Goal: Information Seeking & Learning: Find specific fact

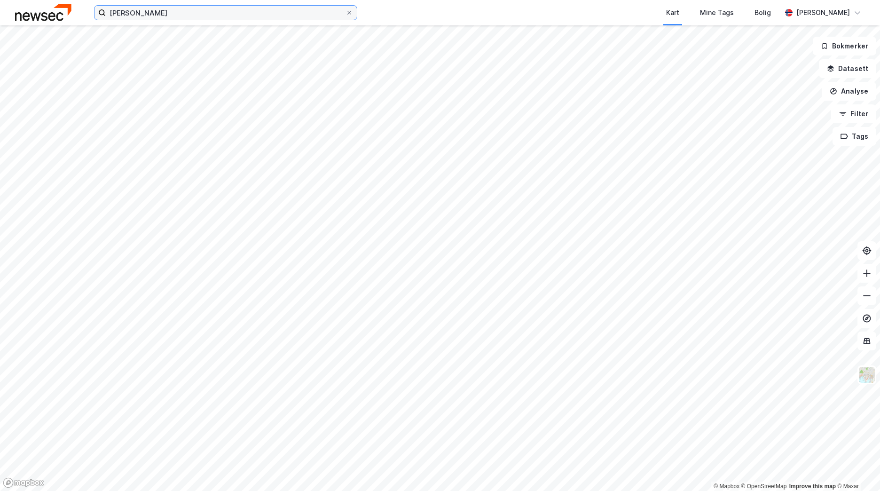
drag, startPoint x: 0, startPoint y: 0, endPoint x: 220, endPoint y: 11, distance: 219.9
click at [220, 12] on input "[PERSON_NAME]" at bounding box center [226, 13] width 240 height 14
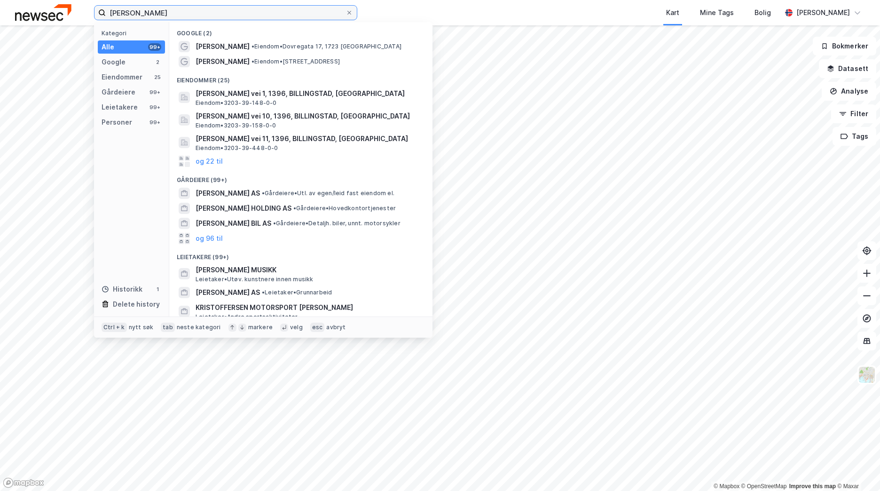
click at [220, 11] on input "[PERSON_NAME]" at bounding box center [226, 13] width 240 height 14
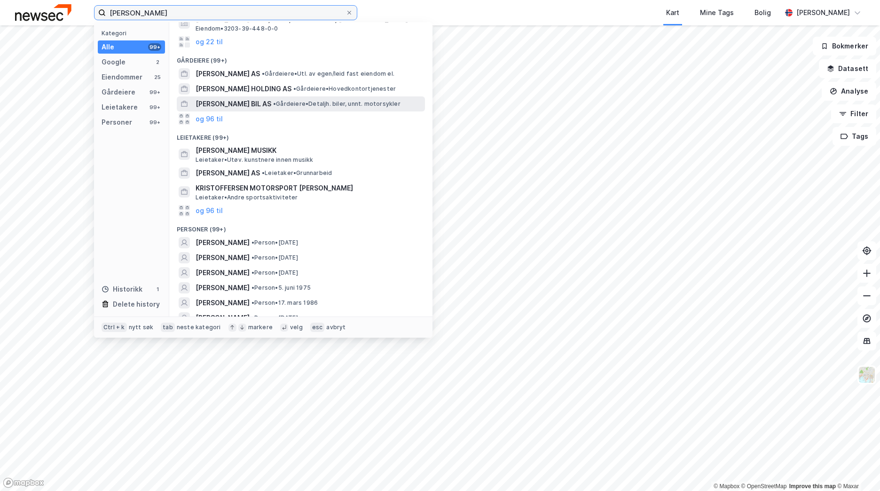
scroll to position [141, 0]
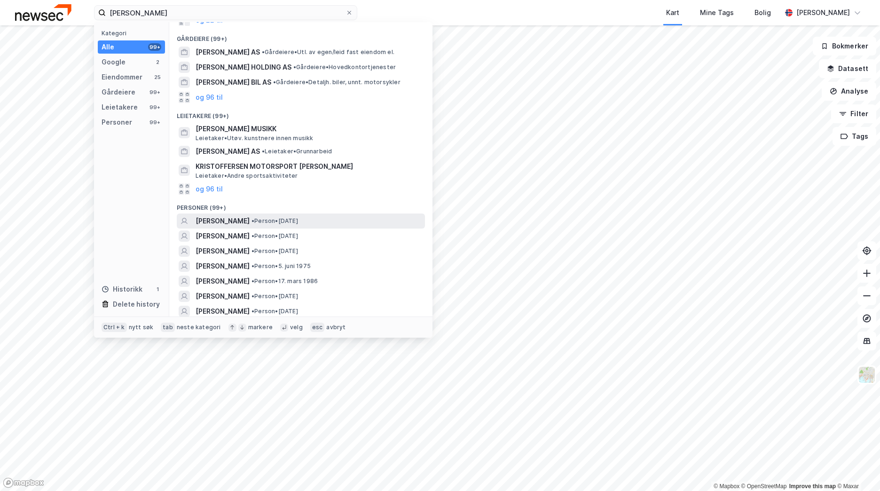
click at [298, 218] on span "• Person • [DATE]" at bounding box center [275, 221] width 47 height 8
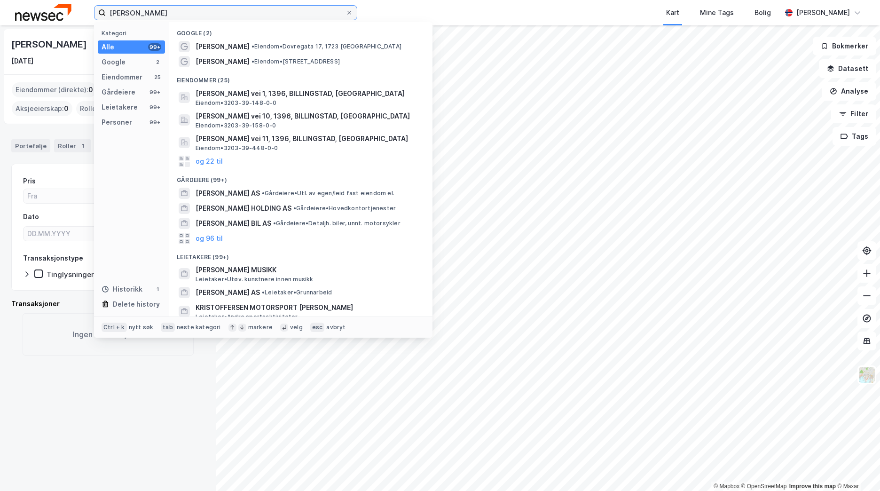
click at [156, 13] on input "[PERSON_NAME]" at bounding box center [226, 13] width 240 height 14
drag, startPoint x: 187, startPoint y: 13, endPoint x: 70, endPoint y: 17, distance: 117.2
click at [70, 17] on div "[PERSON_NAME] Kategori Alle 99+ Google 2 Eiendommer 25 Gårdeiere 99+ Leietakere…" at bounding box center [440, 12] width 880 height 25
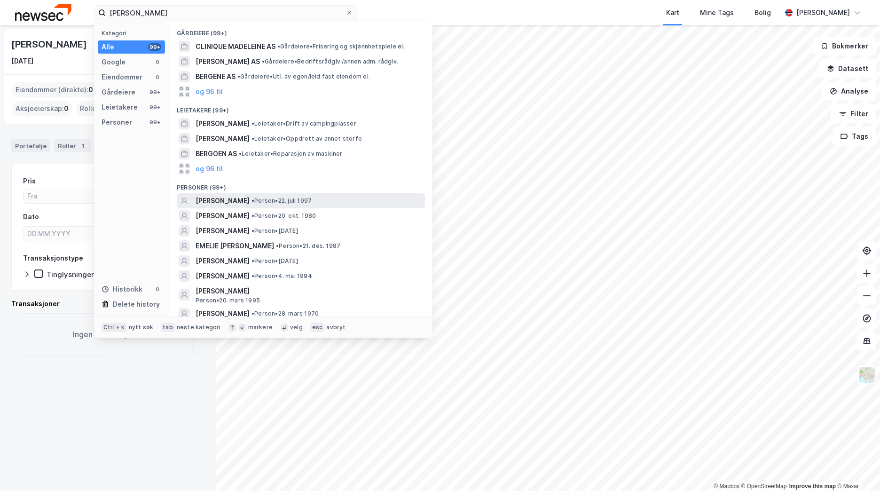
click at [304, 204] on span "• Person • [DATE]" at bounding box center [282, 201] width 60 height 8
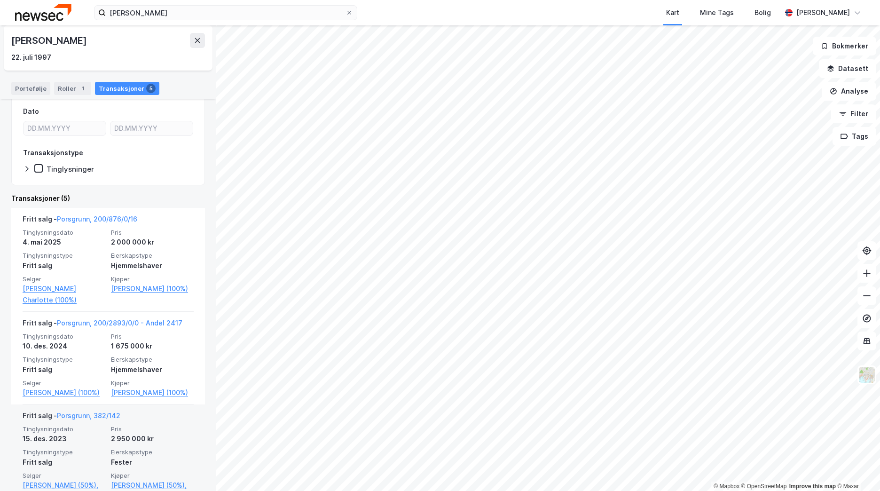
scroll to position [93, 0]
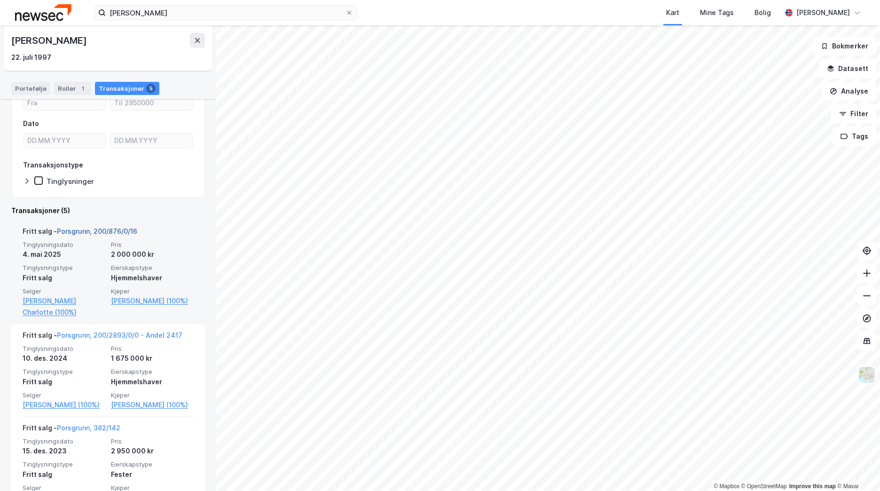
click at [112, 227] on link "Porsgrunn, 200/876/0/16" at bounding box center [97, 231] width 80 height 8
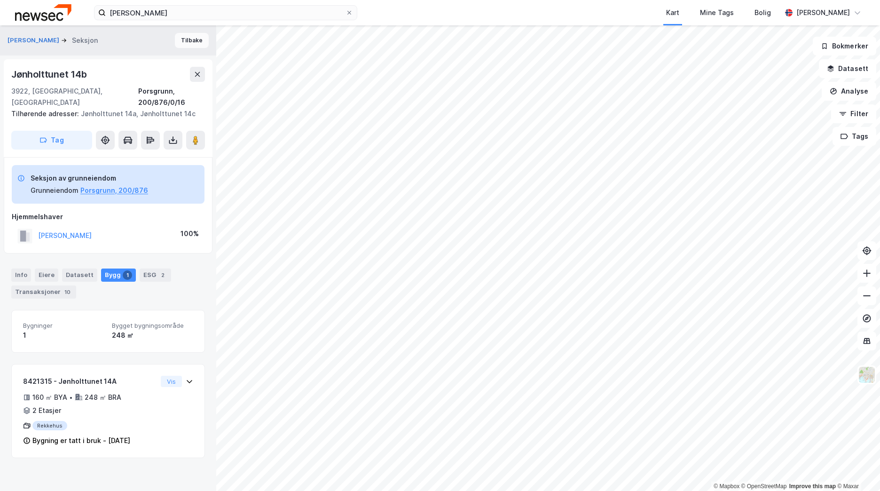
click at [196, 39] on button "Tilbake" at bounding box center [192, 40] width 34 height 15
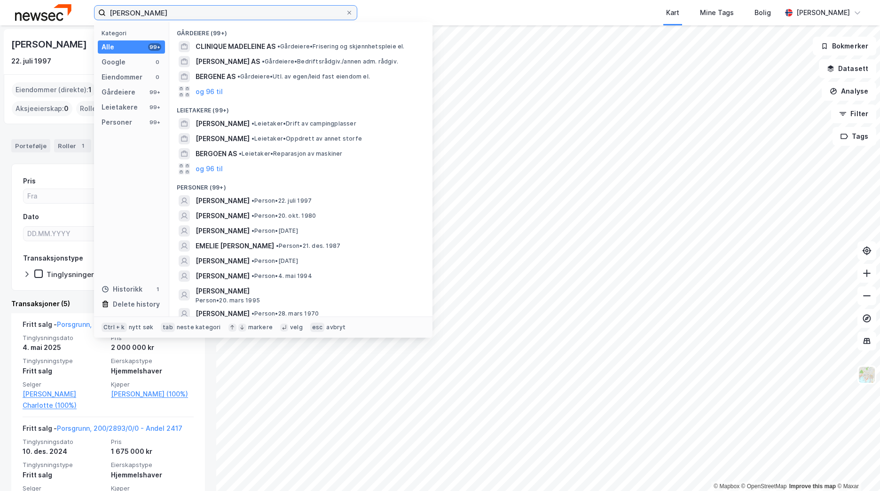
click at [175, 14] on input "[PERSON_NAME]" at bounding box center [226, 13] width 240 height 14
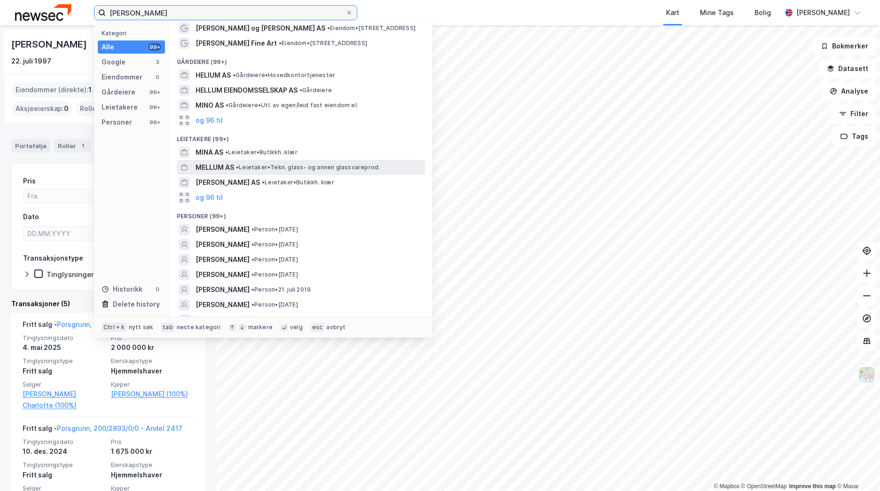
scroll to position [47, 0]
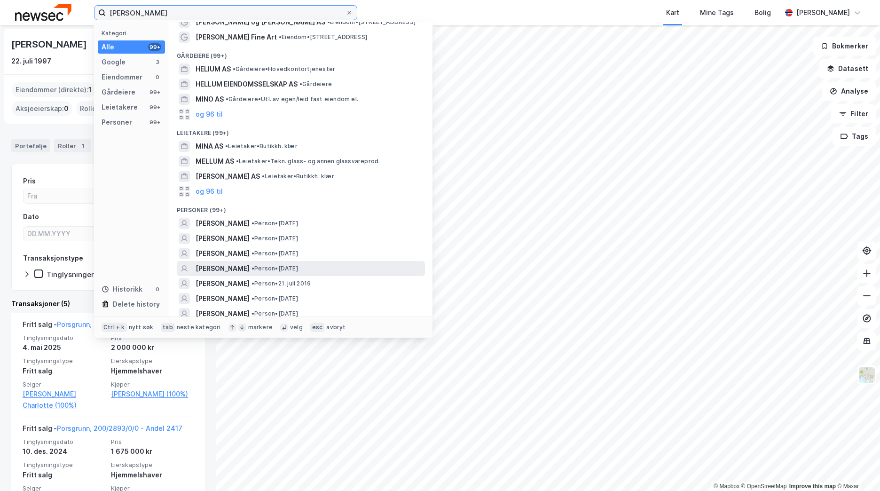
type input "[PERSON_NAME]"
click at [325, 264] on div "MINA STAGRUM [PERSON_NAME] • Person • [DATE]" at bounding box center [310, 268] width 228 height 11
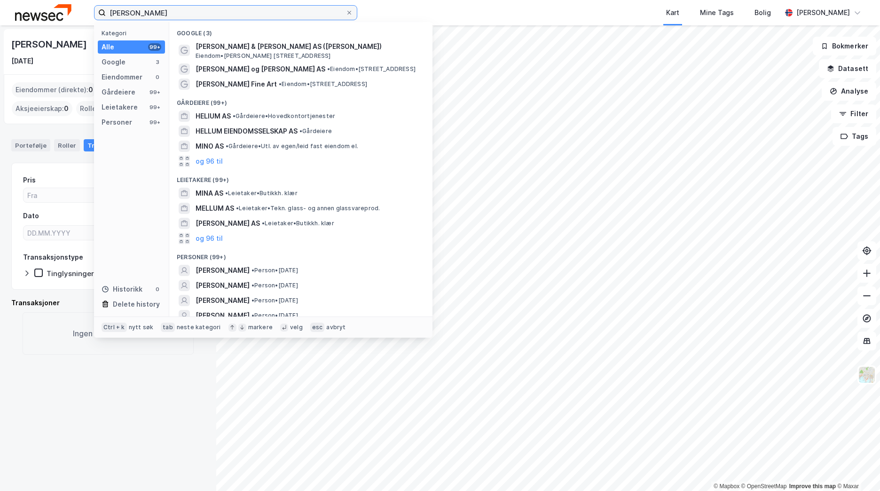
drag, startPoint x: 166, startPoint y: 14, endPoint x: 109, endPoint y: 11, distance: 57.5
click at [109, 11] on input "[PERSON_NAME]" at bounding box center [226, 13] width 240 height 14
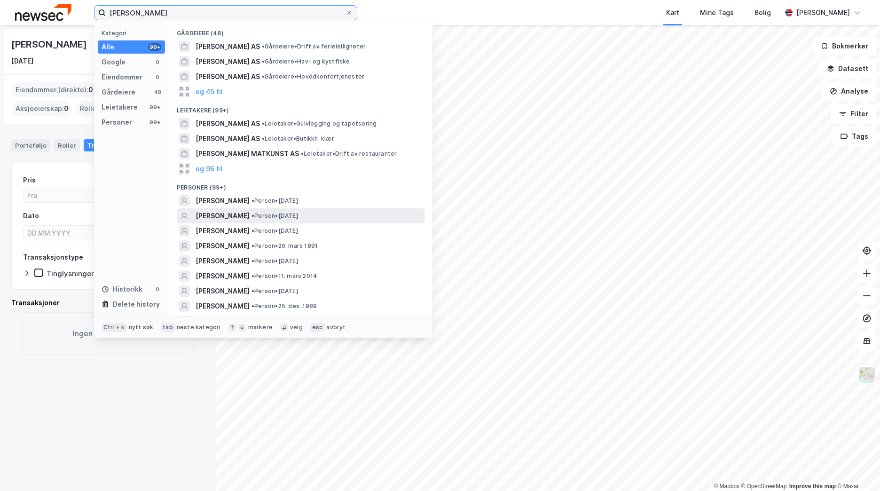
type input "[PERSON_NAME]"
click at [333, 214] on div "[PERSON_NAME] • Person • 7. okt. 1997" at bounding box center [310, 215] width 228 height 11
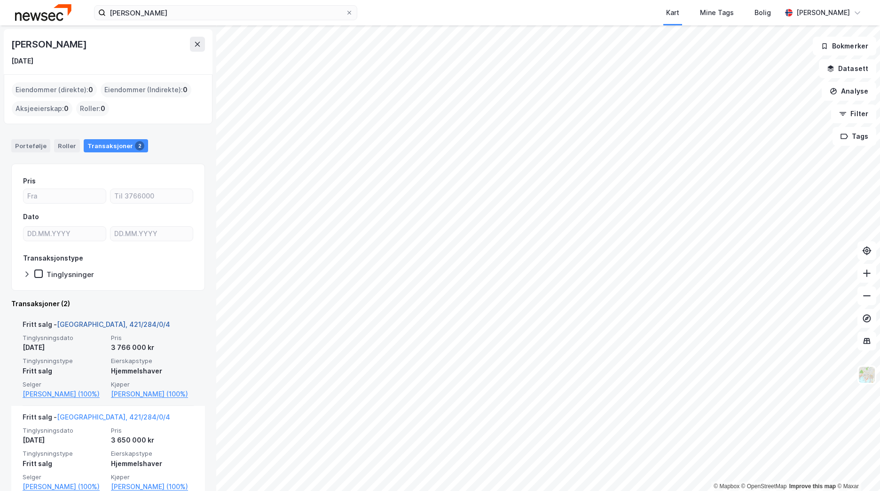
click at [95, 325] on link "[GEOGRAPHIC_DATA], 421/284/0/4" at bounding box center [113, 324] width 113 height 8
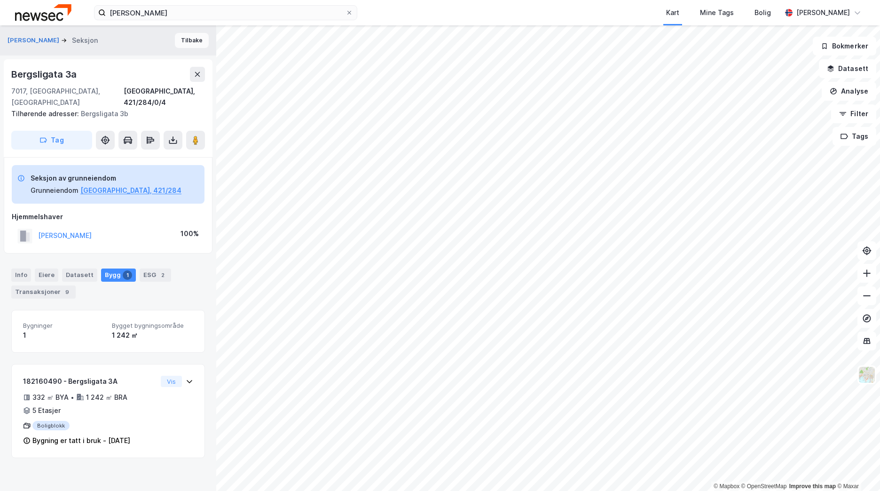
click at [192, 48] on button "Tilbake" at bounding box center [192, 40] width 34 height 15
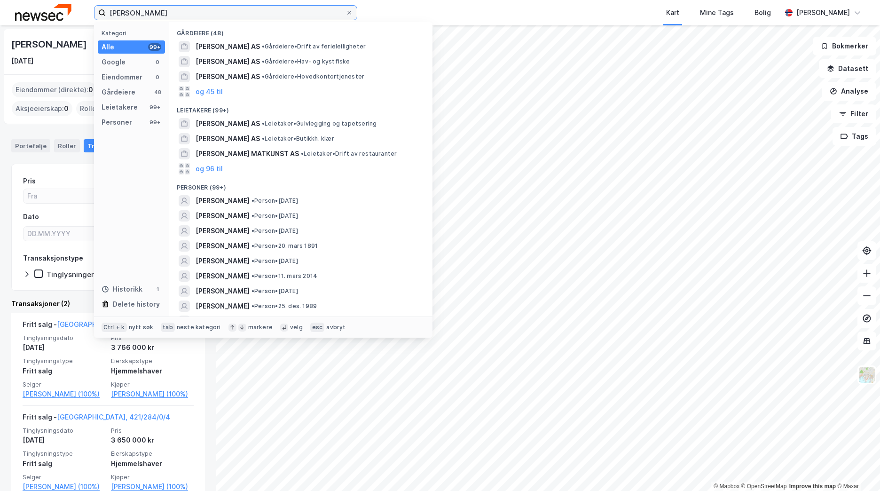
drag, startPoint x: 172, startPoint y: 12, endPoint x: 94, endPoint y: 16, distance: 77.7
click at [94, 16] on label "[PERSON_NAME]" at bounding box center [225, 12] width 263 height 15
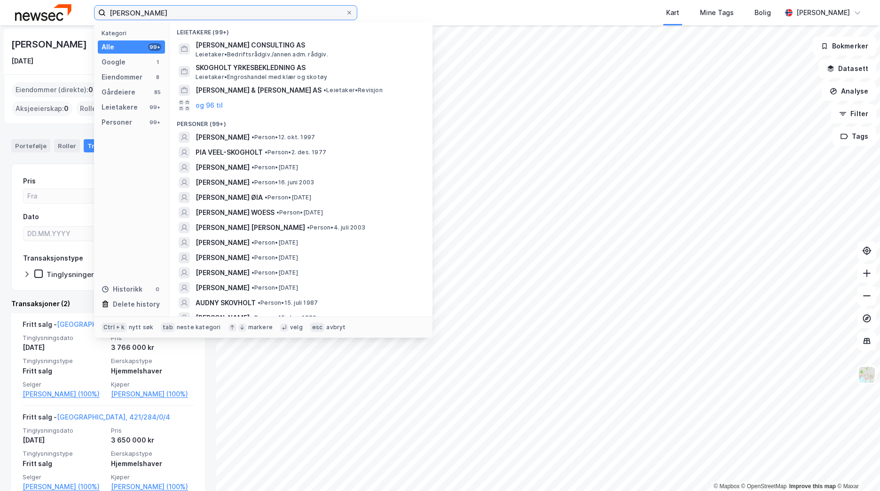
scroll to position [235, 0]
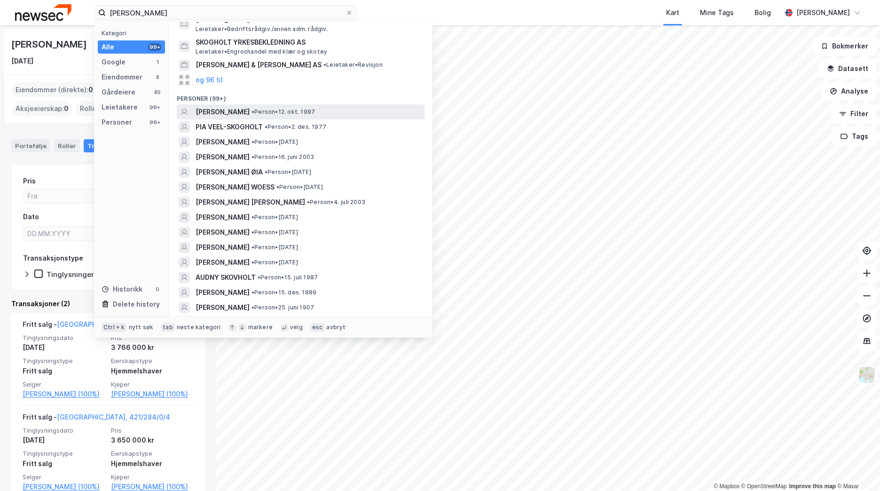
click at [301, 117] on div "[PERSON_NAME] • Person • [DATE]" at bounding box center [310, 111] width 228 height 11
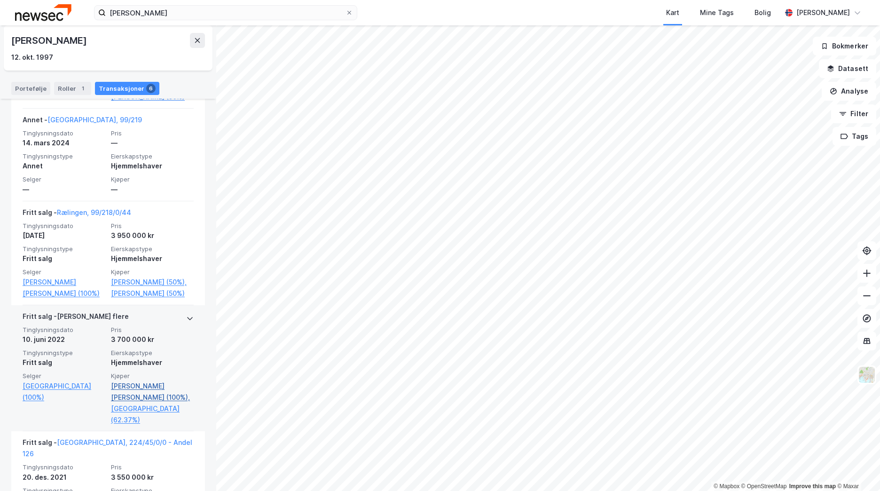
scroll to position [502, 0]
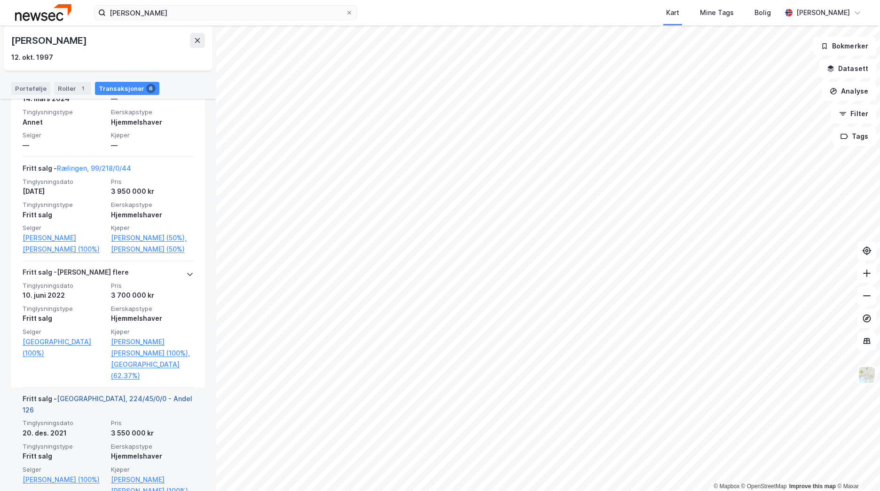
click at [103, 395] on link "[GEOGRAPHIC_DATA], 224/45/0/0 - Andel 126" at bounding box center [108, 404] width 170 height 19
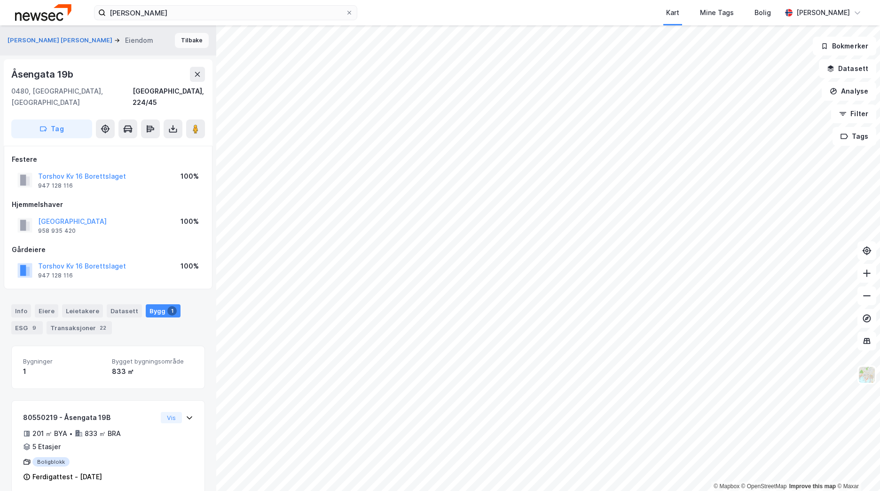
click at [182, 36] on button "Tilbake" at bounding box center [192, 40] width 34 height 15
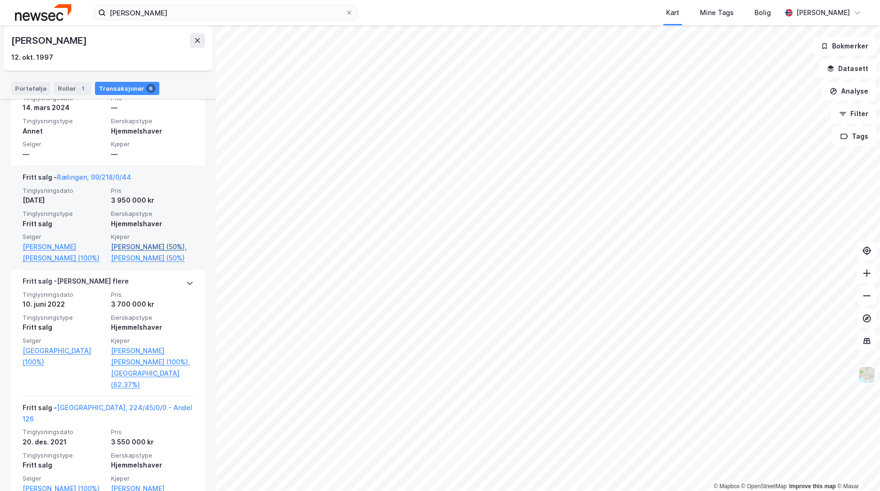
scroll to position [502, 0]
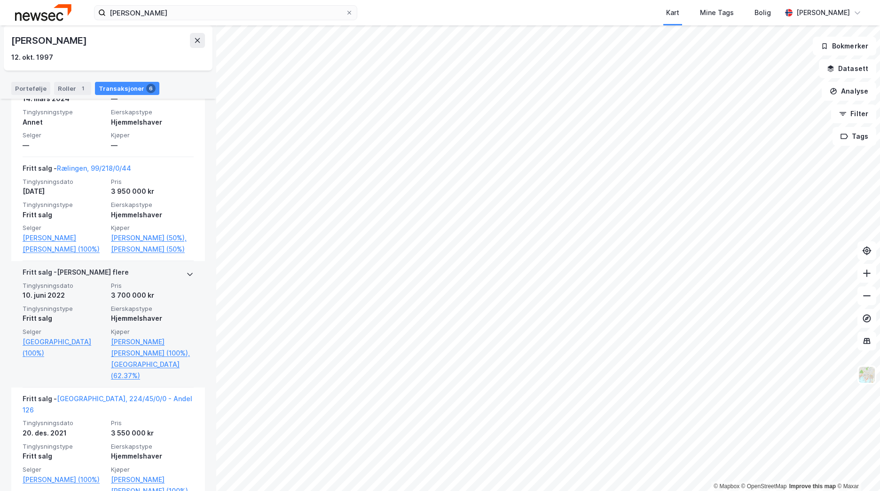
click at [190, 261] on div "[PERSON_NAME] flere Tinglysningsdato [DATE] Pris 3 700 000 kr Tinglysningstype …" at bounding box center [108, 324] width 194 height 127
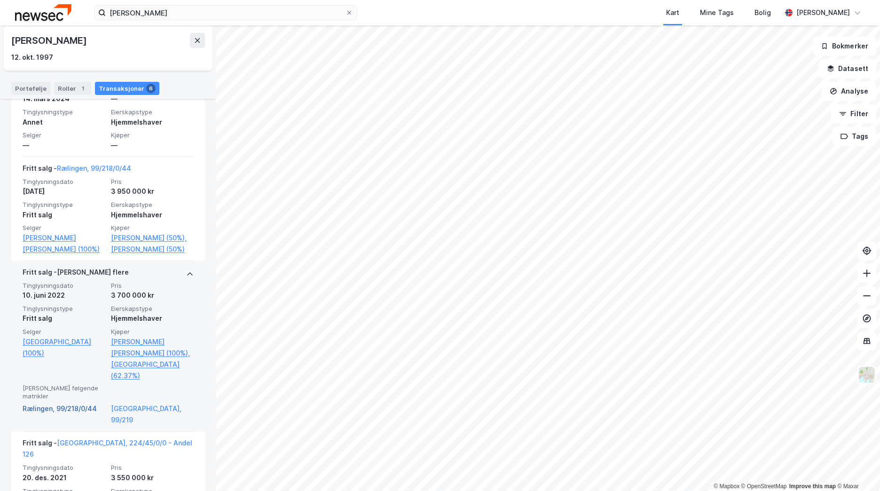
click at [75, 403] on link "Rælingen, 99/218/0/44" at bounding box center [64, 414] width 83 height 23
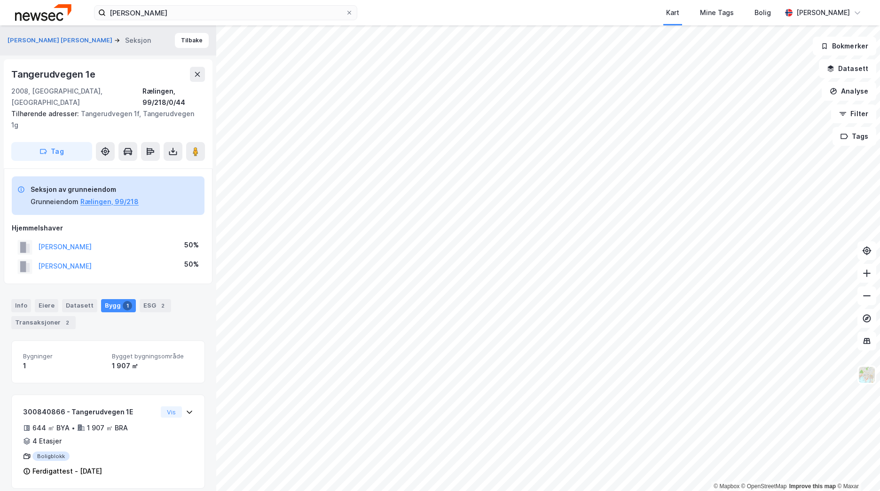
click at [190, 51] on div "[PERSON_NAME] [PERSON_NAME] Seksjon Tilbake" at bounding box center [108, 40] width 216 height 30
click at [190, 44] on button "Tilbake" at bounding box center [192, 40] width 34 height 15
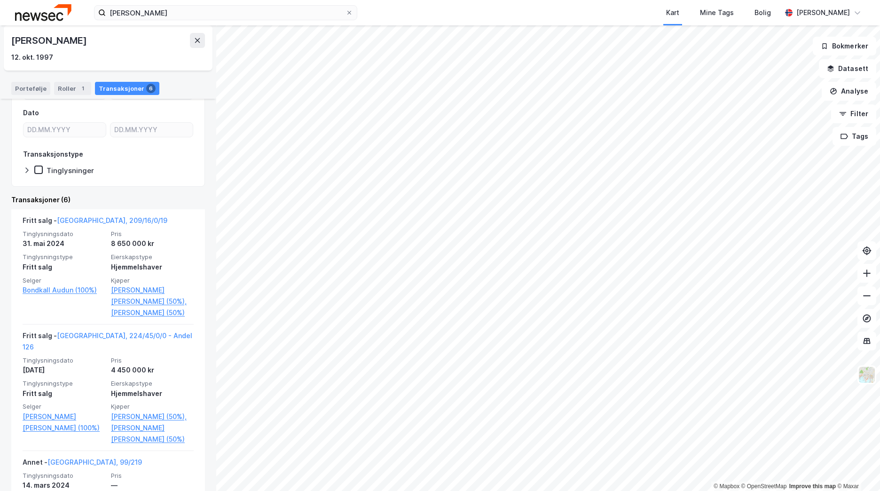
scroll to position [79, 0]
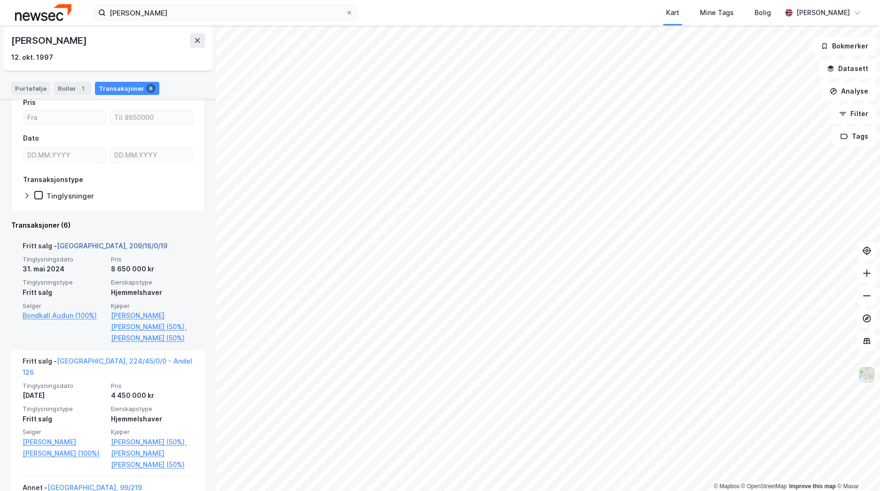
click at [96, 246] on link "[GEOGRAPHIC_DATA], 209/16/0/19" at bounding box center [112, 246] width 111 height 8
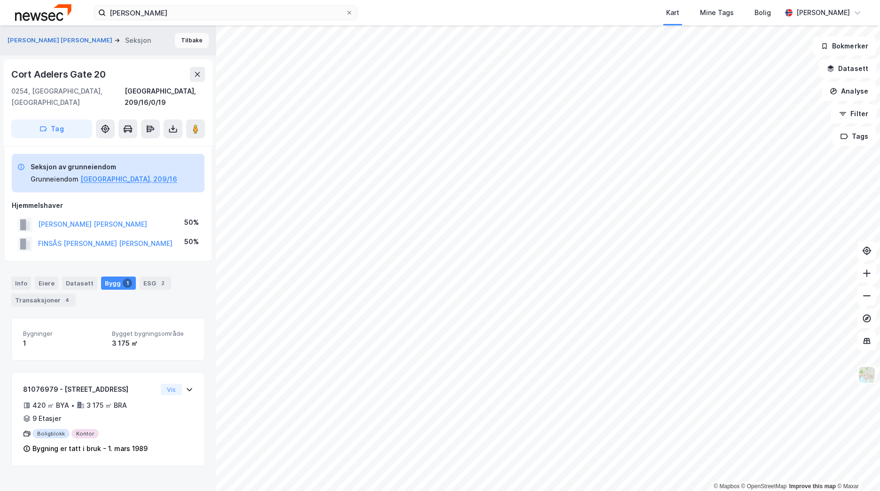
click at [193, 38] on button "Tilbake" at bounding box center [192, 40] width 34 height 15
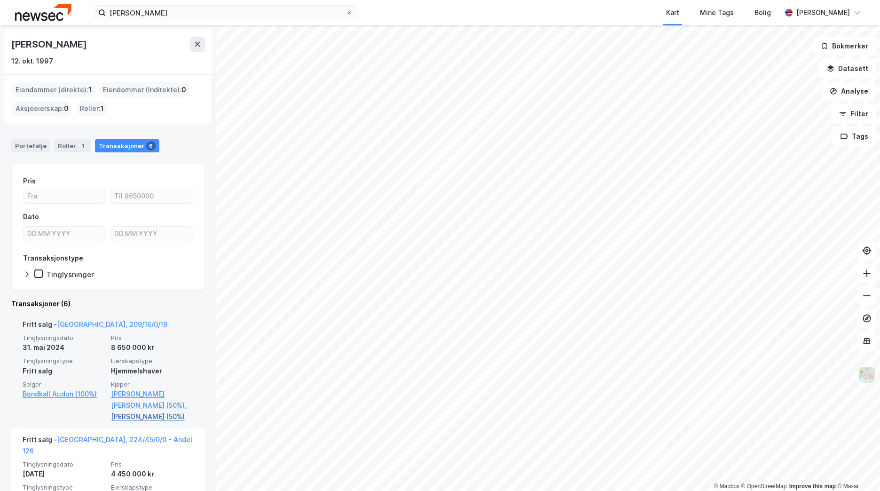
click at [144, 417] on link "[PERSON_NAME] (50%)" at bounding box center [152, 416] width 83 height 11
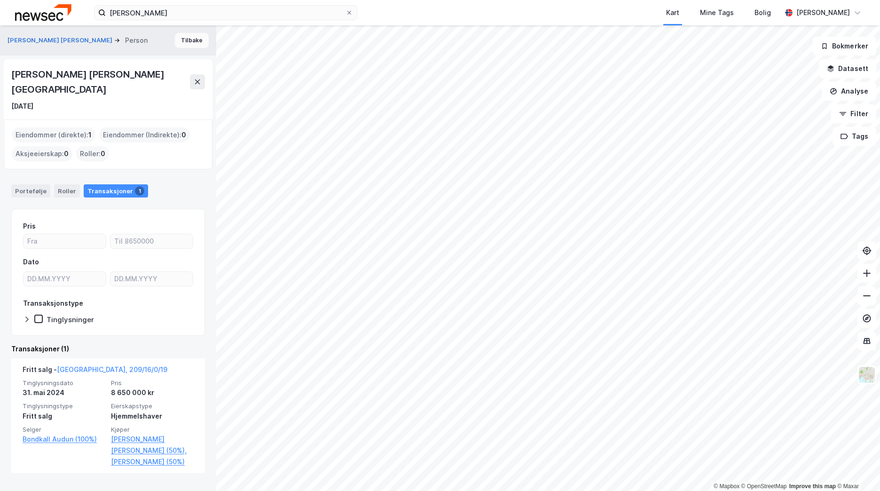
click at [186, 39] on button "Tilbake" at bounding box center [192, 40] width 34 height 15
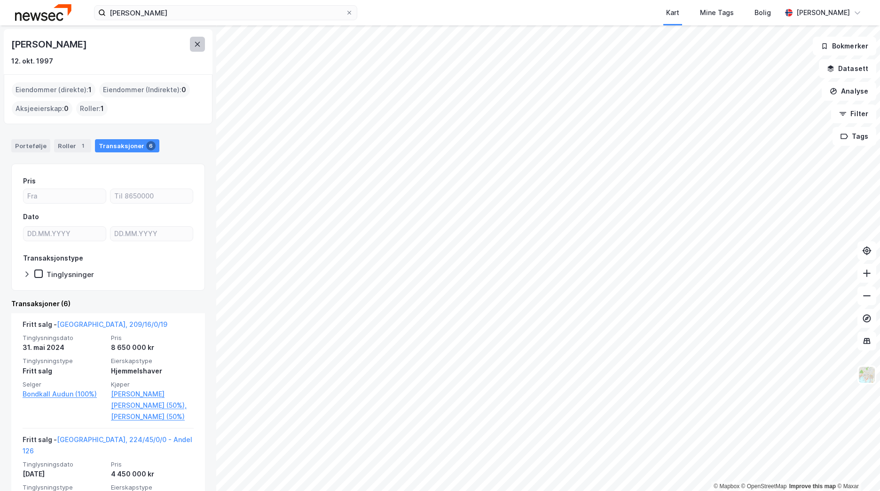
click at [199, 44] on icon at bounding box center [198, 44] width 8 height 8
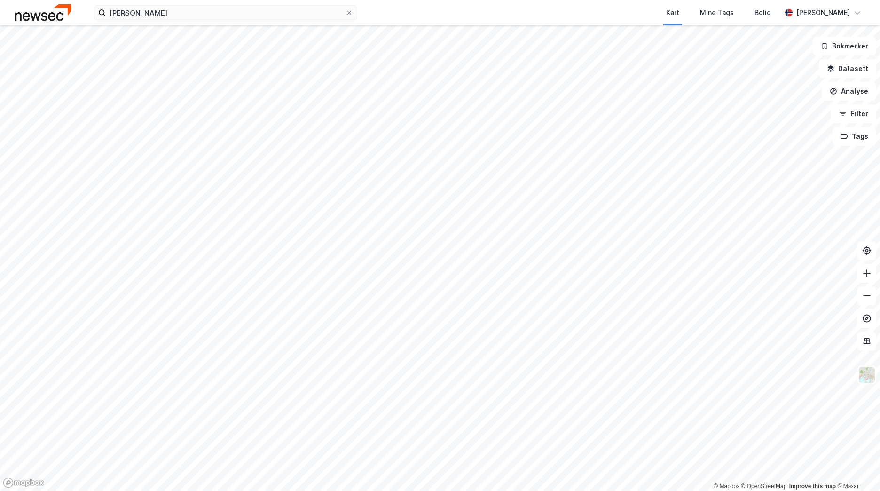
click at [45, 15] on img at bounding box center [43, 12] width 56 height 16
click at [153, 10] on input "[PERSON_NAME]" at bounding box center [226, 13] width 240 height 14
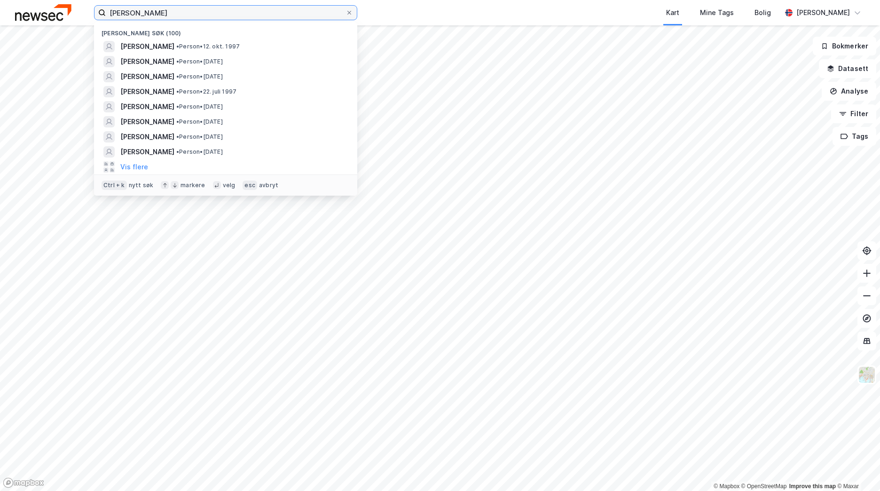
click at [153, 10] on input "[PERSON_NAME]" at bounding box center [226, 13] width 240 height 14
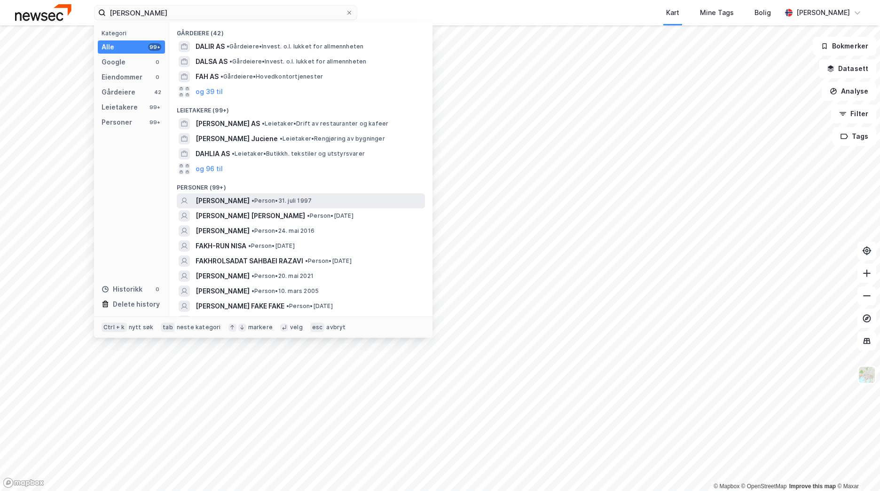
click at [309, 202] on span "• Person • [DATE]" at bounding box center [282, 201] width 60 height 8
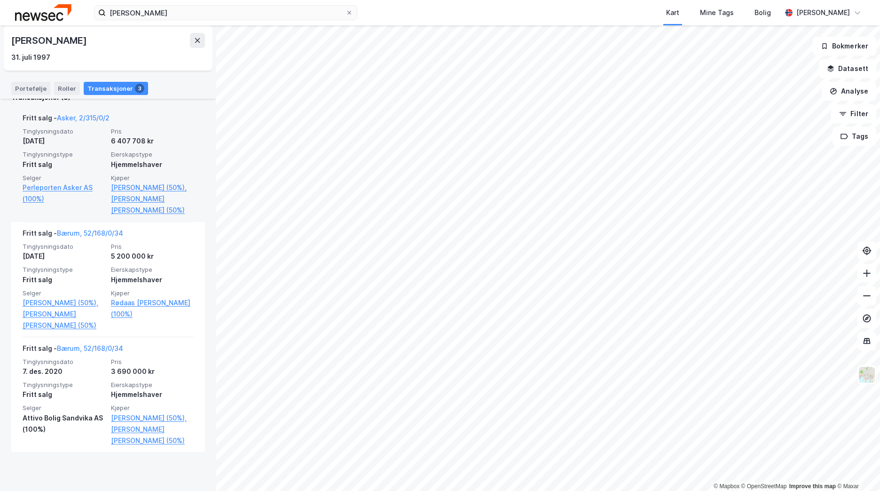
scroll to position [213, 0]
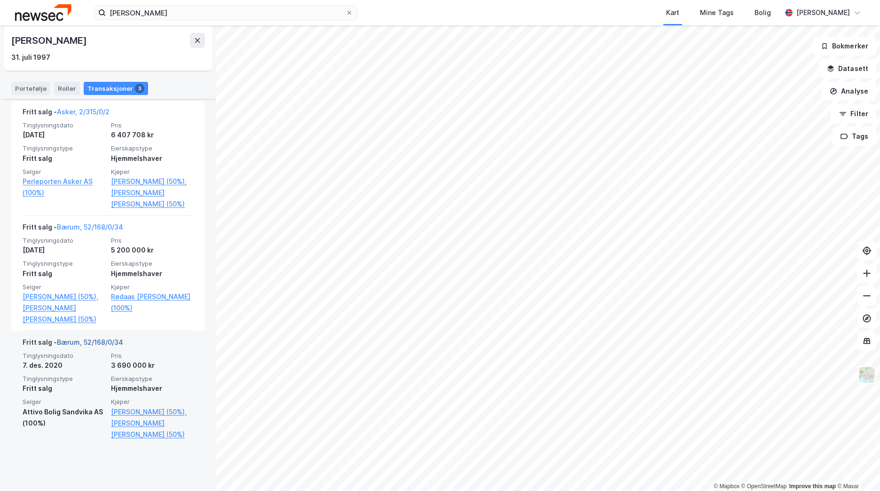
click at [108, 346] on link "Bærum, 52/168/0/34" at bounding box center [90, 342] width 66 height 8
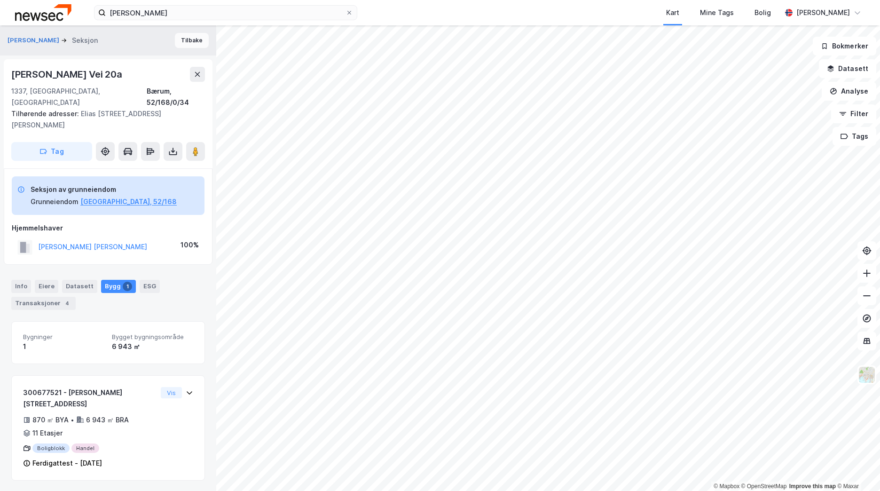
click at [184, 39] on button "Tilbake" at bounding box center [192, 40] width 34 height 15
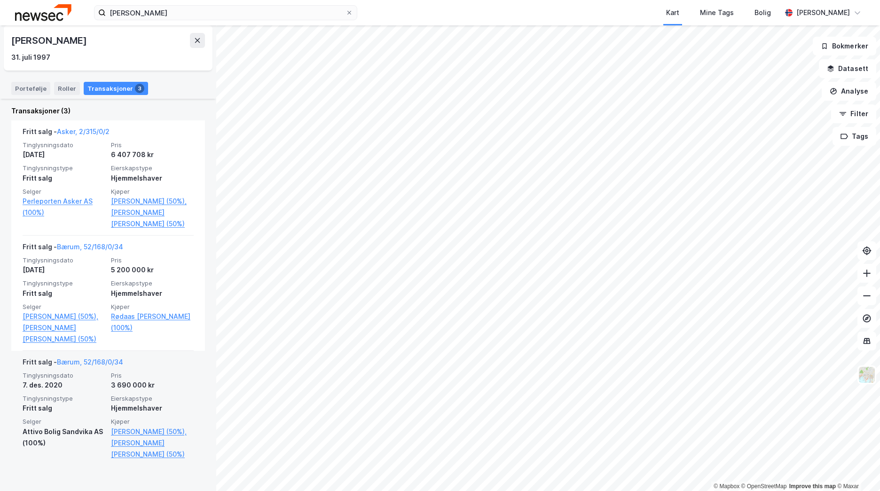
scroll to position [213, 0]
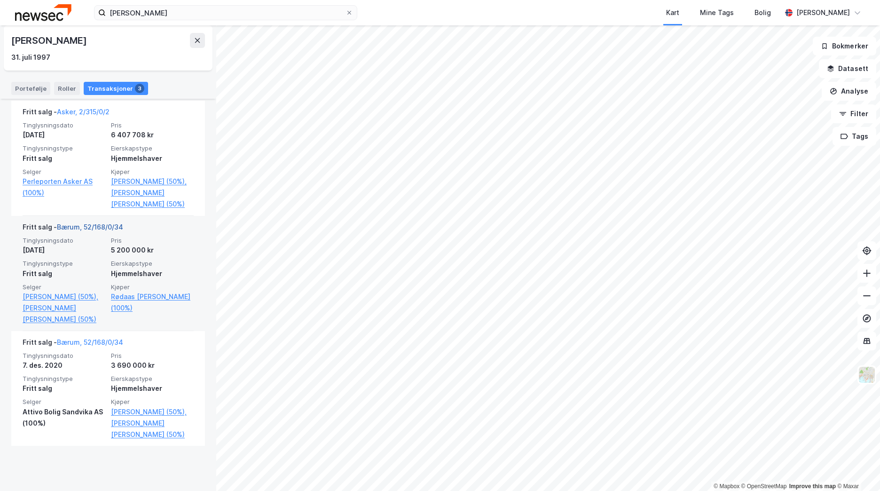
click at [73, 231] on link "Bærum, 52/168/0/34" at bounding box center [90, 227] width 66 height 8
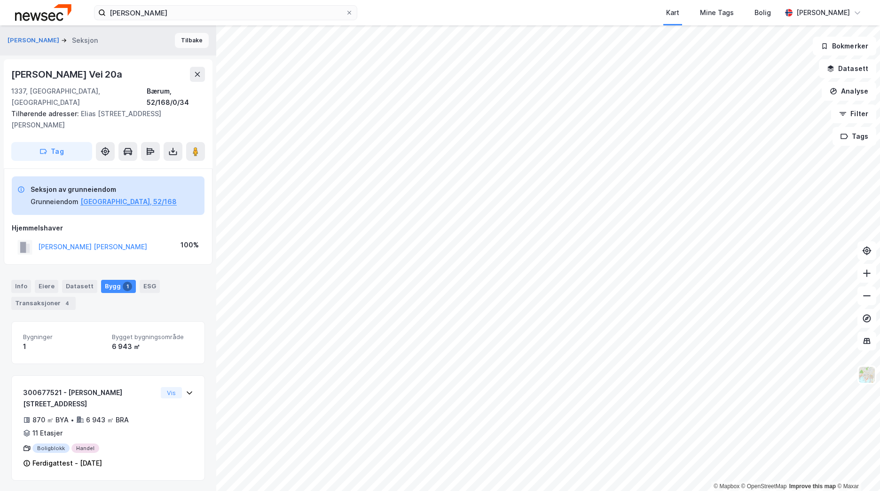
click at [191, 38] on button "Tilbake" at bounding box center [192, 40] width 34 height 15
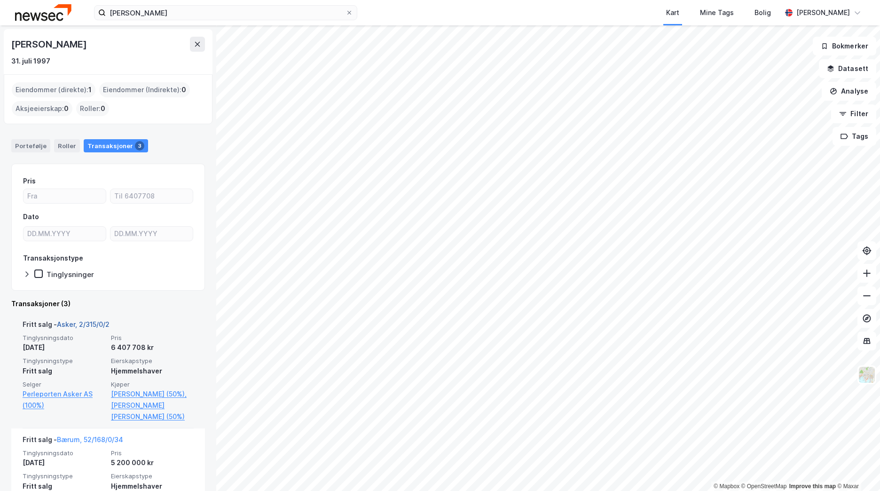
click at [63, 322] on link "Asker, 2/315/0/2" at bounding box center [83, 324] width 53 height 8
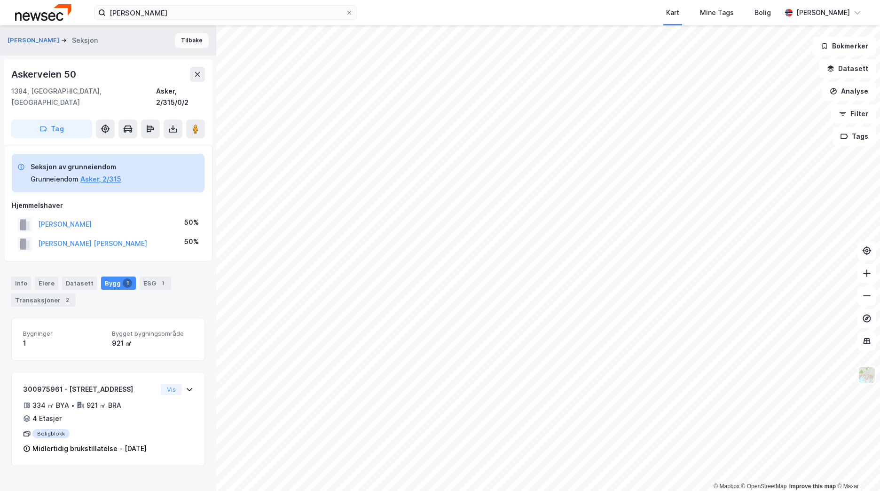
click at [187, 34] on button "Tilbake" at bounding box center [192, 40] width 34 height 15
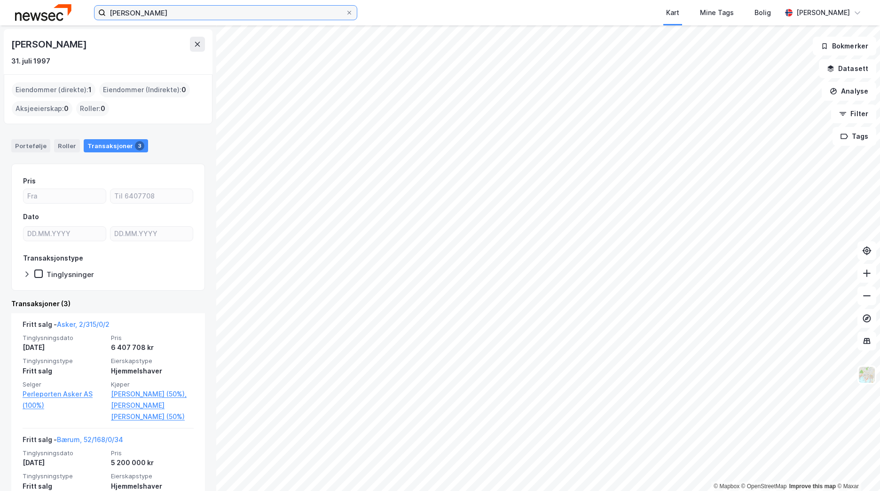
click at [187, 10] on input "[PERSON_NAME]" at bounding box center [226, 13] width 240 height 14
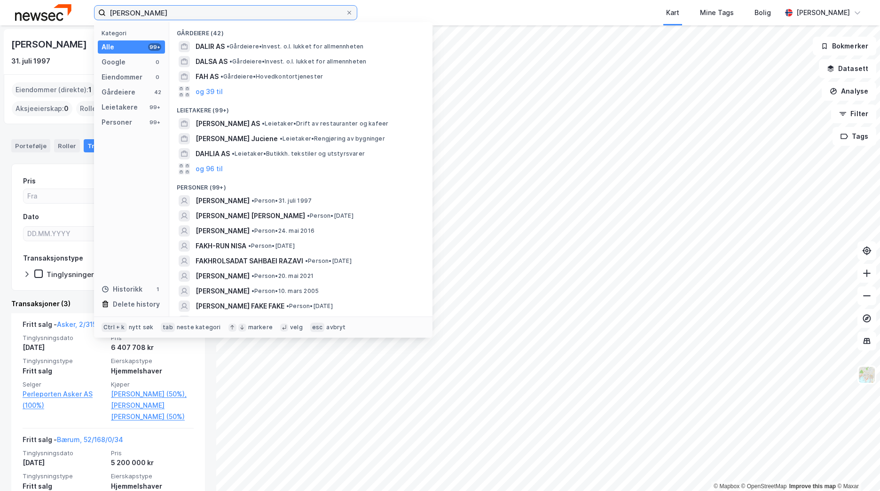
click at [187, 10] on input "[PERSON_NAME]" at bounding box center [226, 13] width 240 height 14
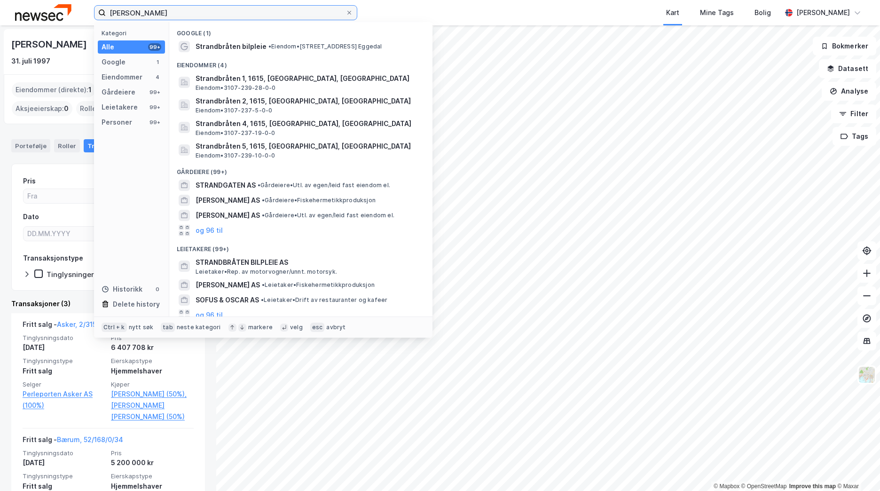
scroll to position [141, 0]
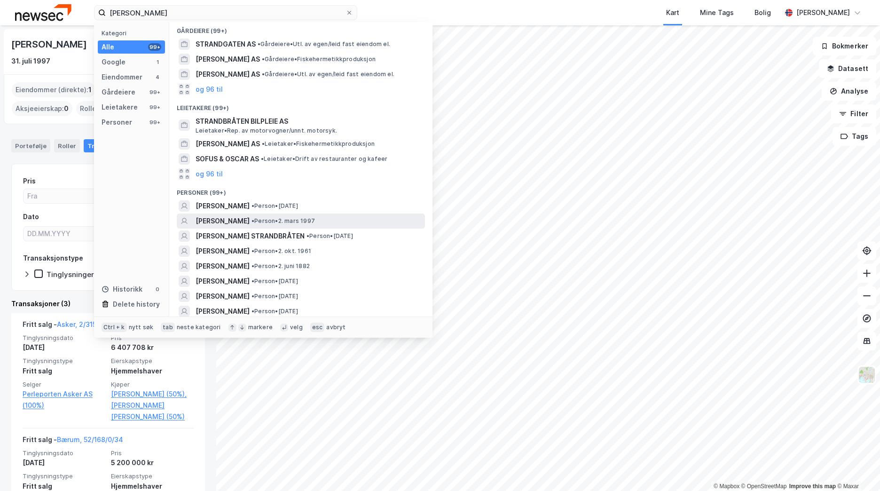
click at [250, 220] on span "[PERSON_NAME]" at bounding box center [223, 220] width 54 height 11
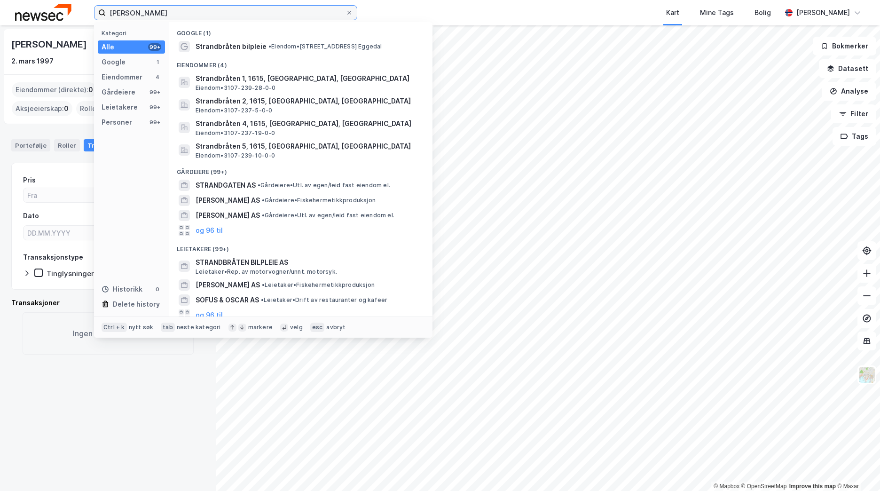
click at [226, 11] on input "[PERSON_NAME]" at bounding box center [226, 13] width 240 height 14
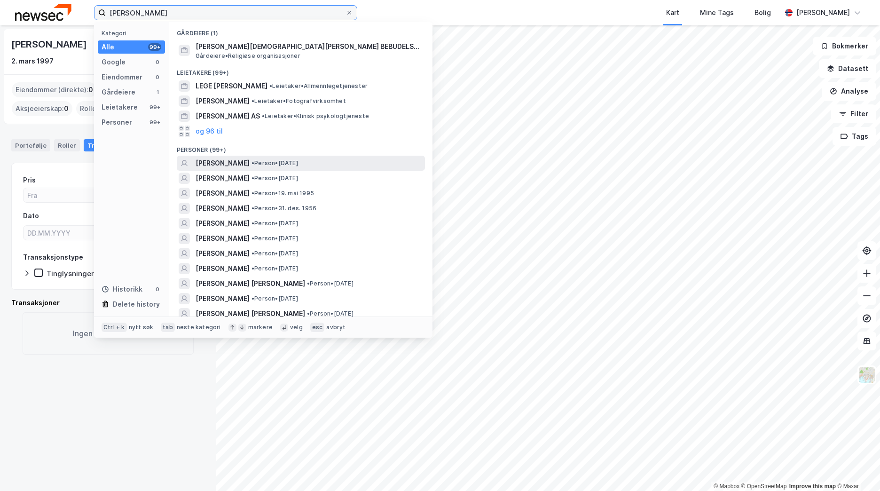
type input "[PERSON_NAME]"
click at [298, 167] on span "• Person • [DATE]" at bounding box center [275, 163] width 47 height 8
click at [191, 16] on input "[PERSON_NAME]" at bounding box center [226, 13] width 240 height 14
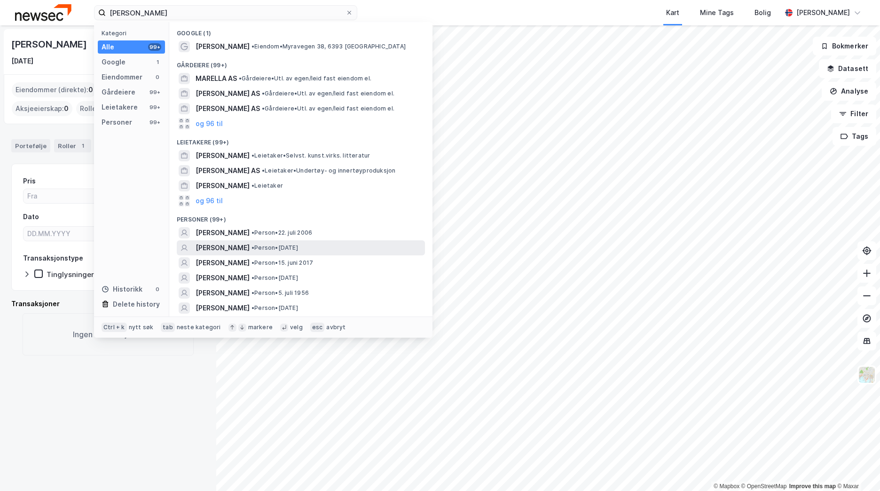
click at [341, 246] on div "[PERSON_NAME] • Person • [DATE]" at bounding box center [310, 247] width 228 height 11
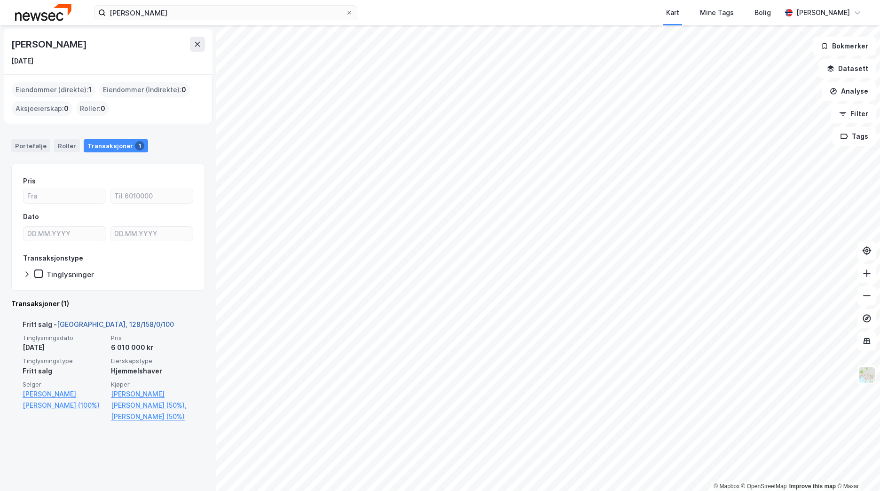
click at [93, 326] on link "[GEOGRAPHIC_DATA], 128/158/0/100" at bounding box center [115, 324] width 117 height 8
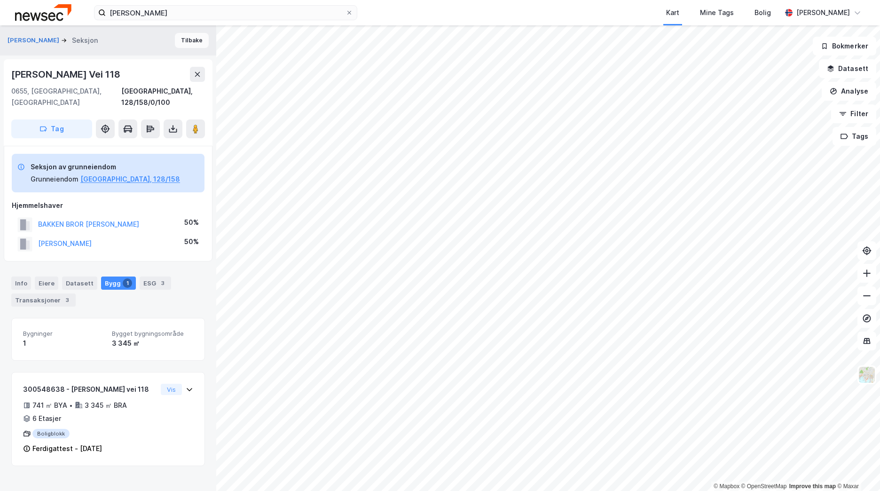
click at [187, 42] on button "Tilbake" at bounding box center [192, 40] width 34 height 15
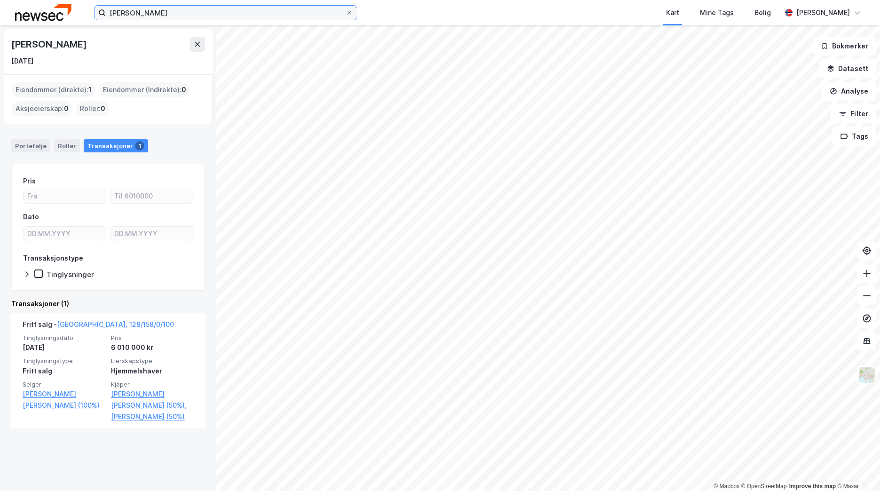
click at [171, 11] on input "[PERSON_NAME]" at bounding box center [226, 13] width 240 height 14
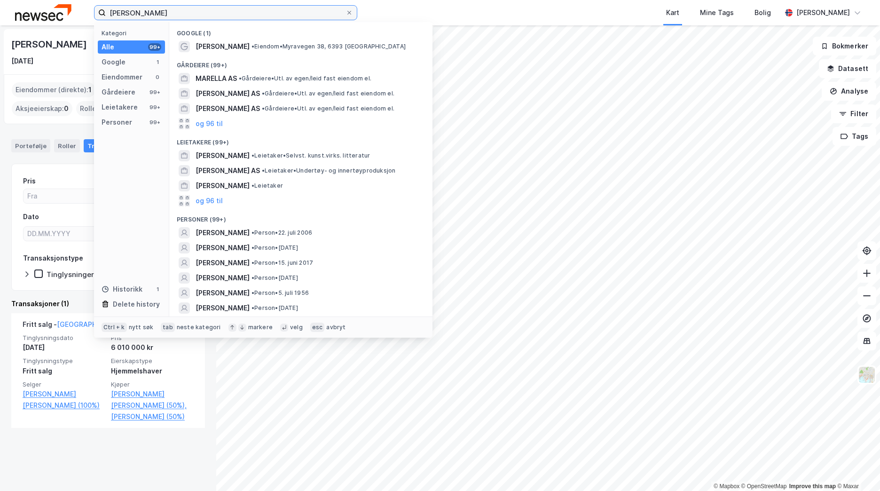
click at [171, 11] on input "[PERSON_NAME]" at bounding box center [226, 13] width 240 height 14
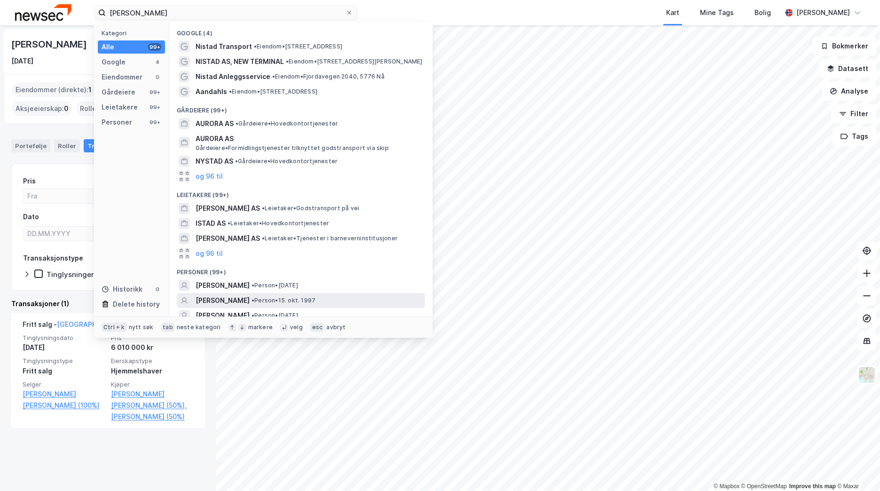
click at [287, 297] on span "• Person • [DATE]" at bounding box center [284, 301] width 64 height 8
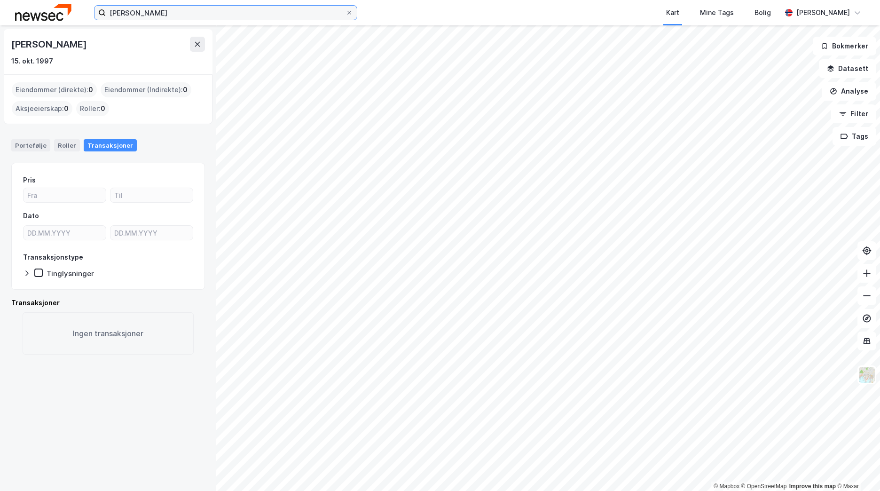
click at [157, 10] on input "[PERSON_NAME]" at bounding box center [226, 13] width 240 height 14
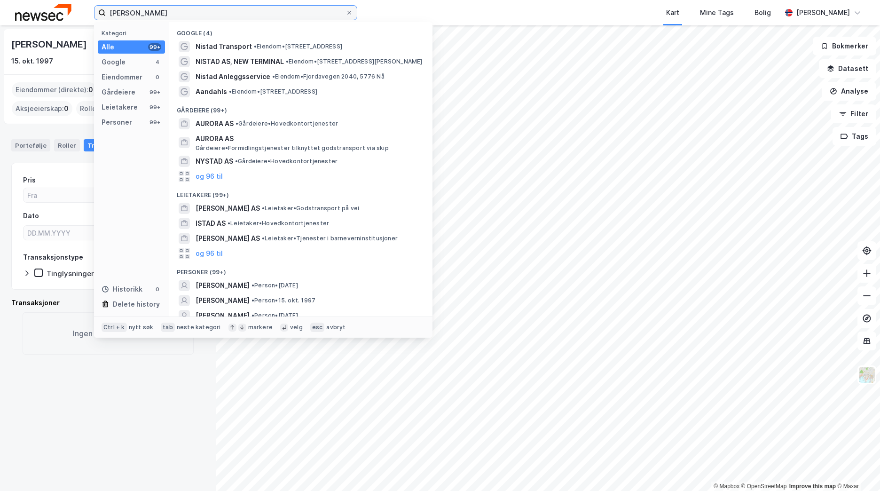
click at [157, 10] on input "[PERSON_NAME]" at bounding box center [226, 13] width 240 height 14
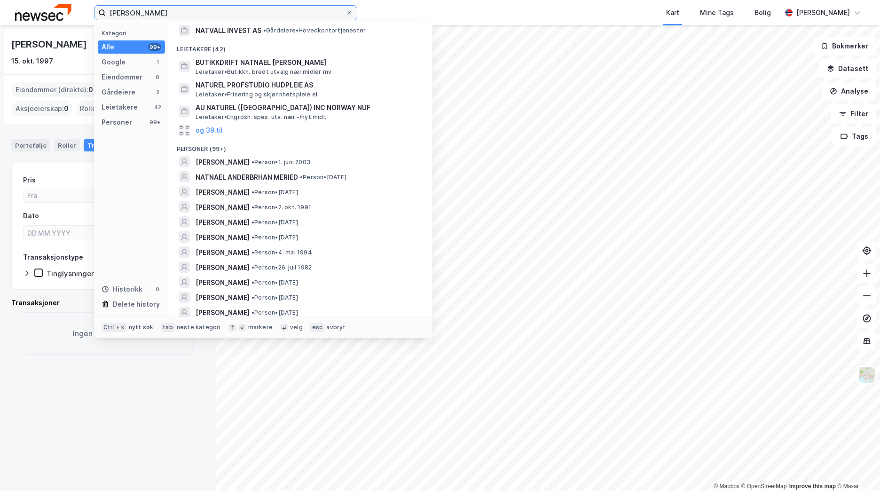
scroll to position [47, 0]
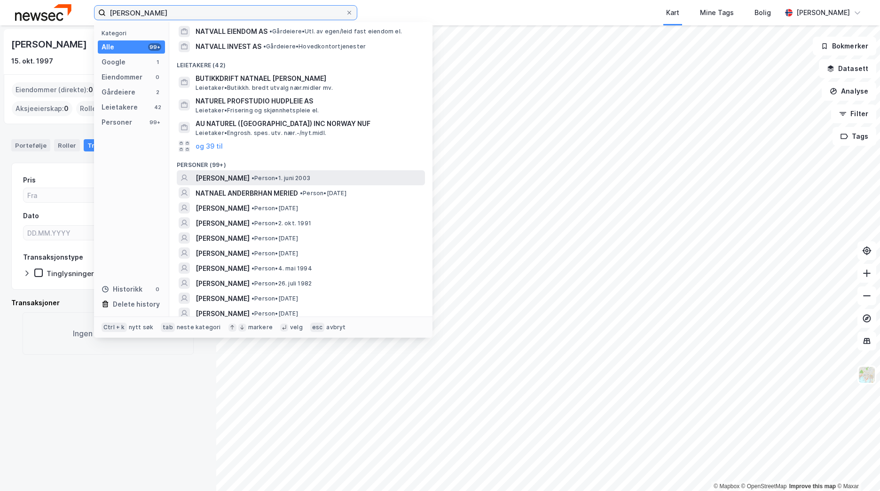
type input "[PERSON_NAME]"
click at [250, 180] on span "[PERSON_NAME]" at bounding box center [223, 178] width 54 height 11
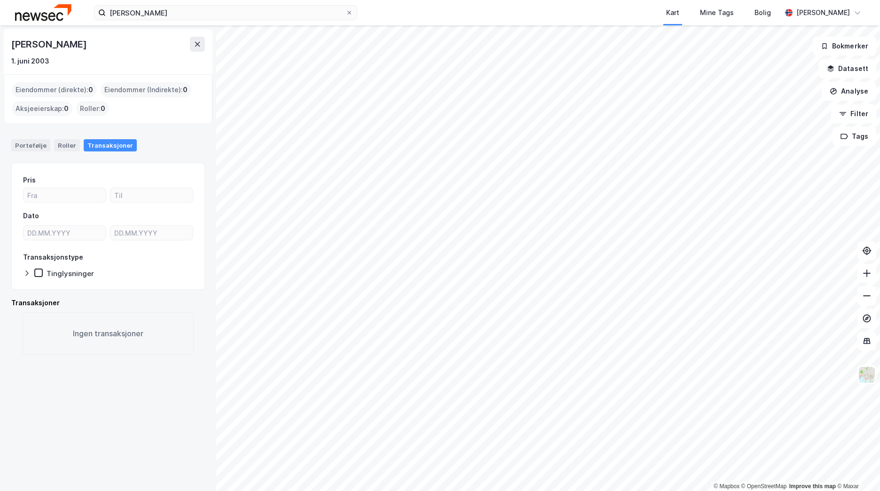
click at [23, 11] on img at bounding box center [43, 12] width 56 height 16
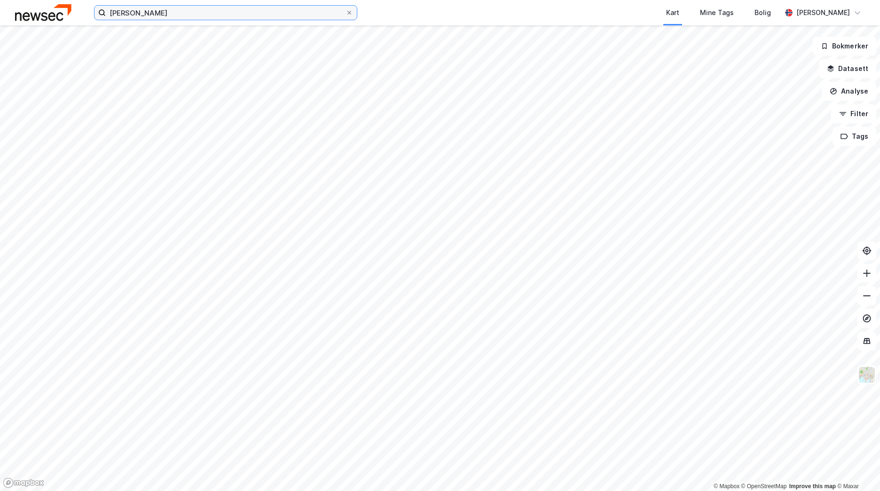
click at [218, 16] on input "[PERSON_NAME]" at bounding box center [226, 13] width 240 height 14
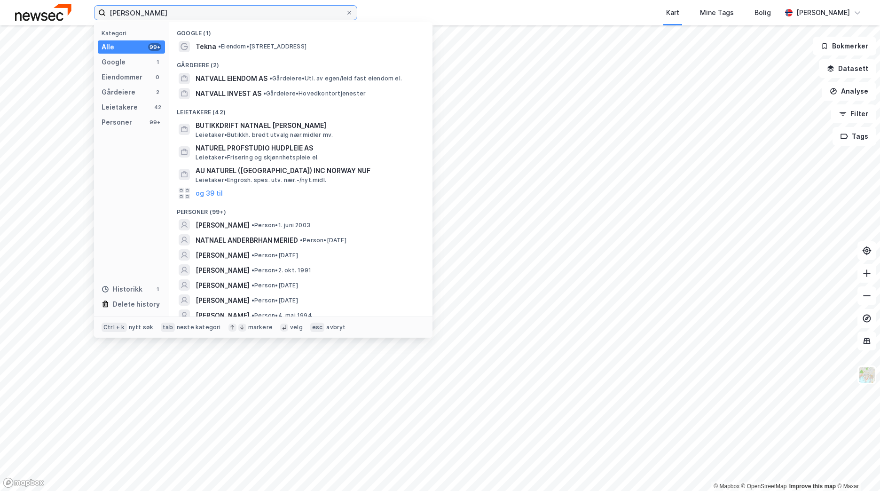
click at [218, 16] on input "[PERSON_NAME]" at bounding box center [226, 13] width 240 height 14
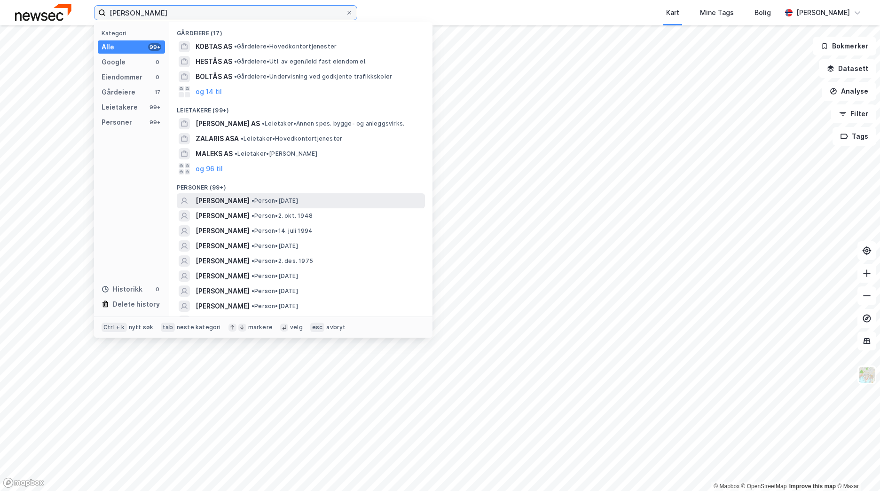
type input "[PERSON_NAME]"
click at [264, 197] on span "• Person • [DATE]" at bounding box center [275, 201] width 47 height 8
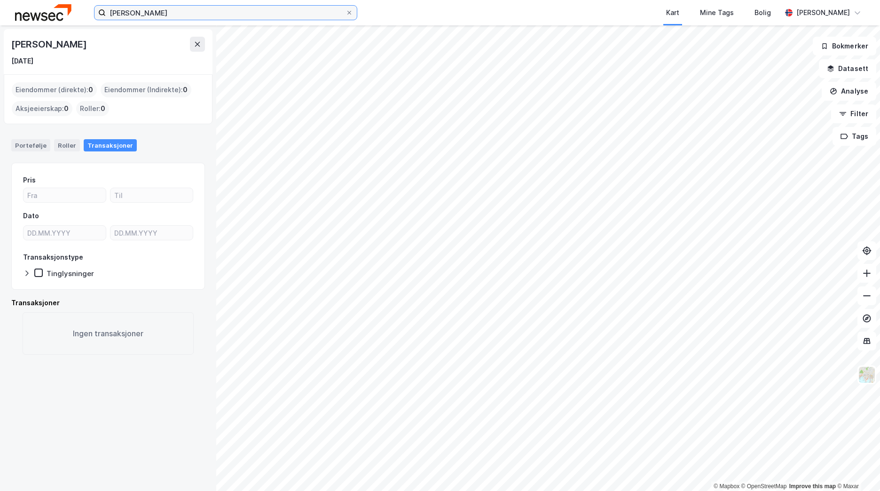
click at [189, 17] on input "[PERSON_NAME]" at bounding box center [226, 13] width 240 height 14
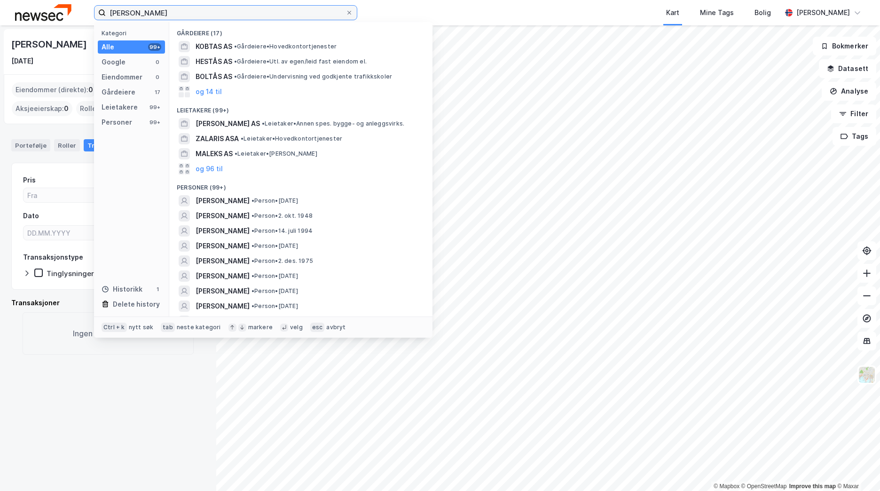
click at [189, 17] on input "[PERSON_NAME]" at bounding box center [226, 13] width 240 height 14
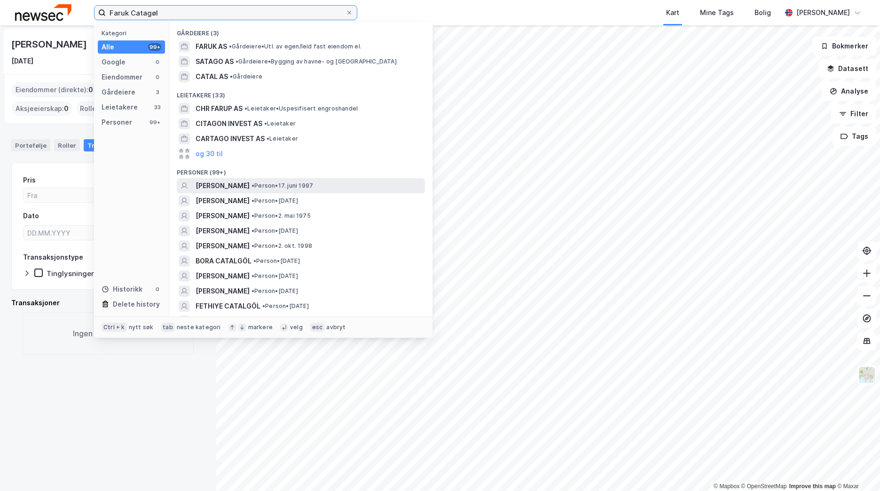
type input "Faruk Catagøl"
click at [254, 184] on span "•" at bounding box center [253, 185] width 3 height 7
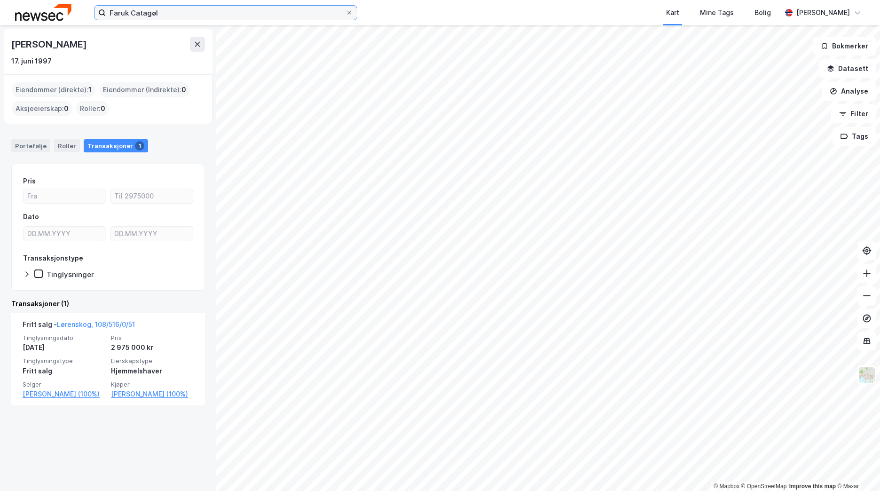
click at [202, 12] on input "Faruk Catagøl" at bounding box center [226, 13] width 240 height 14
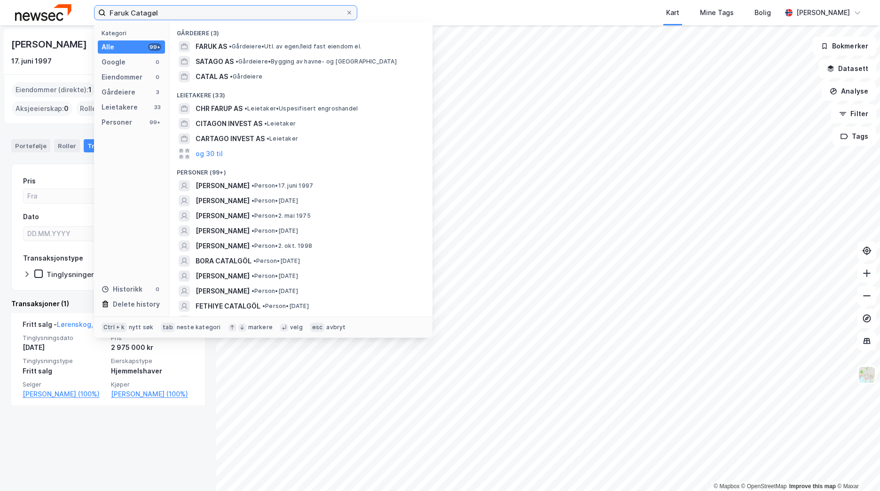
click at [202, 12] on input "Faruk Catagøl" at bounding box center [226, 13] width 240 height 14
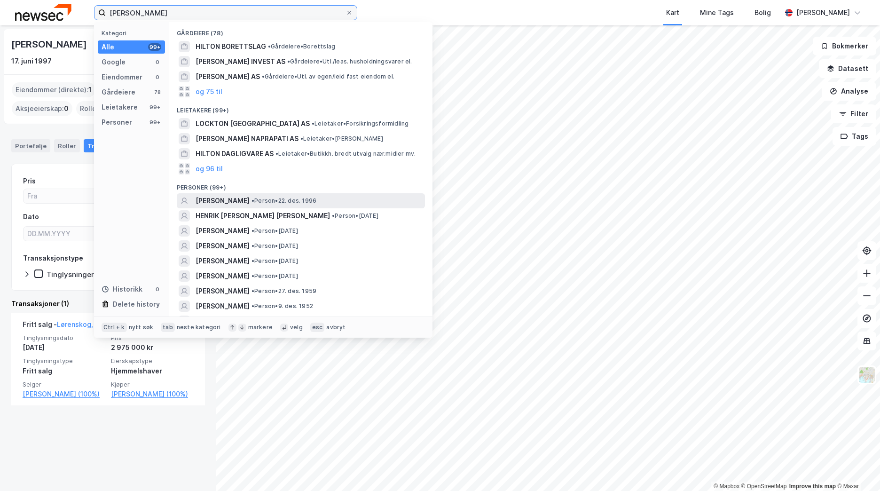
type input "[PERSON_NAME]"
click at [299, 200] on span "• Person • [DATE]" at bounding box center [284, 201] width 65 height 8
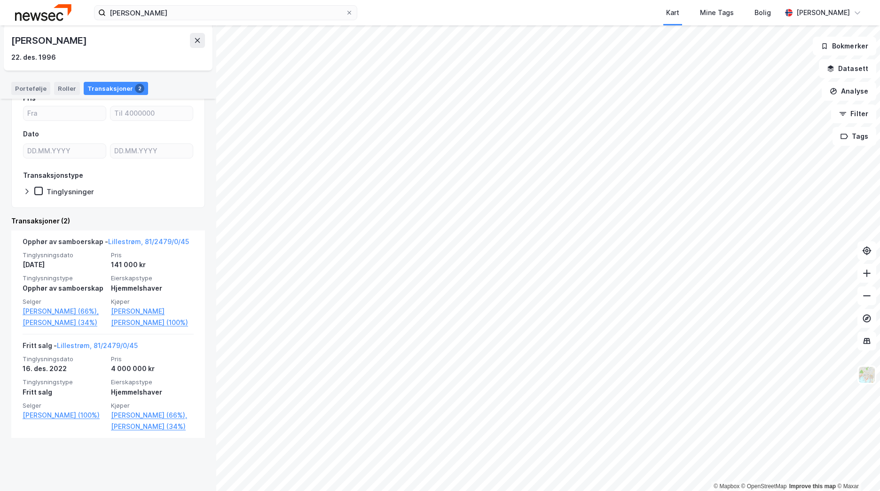
scroll to position [86, 0]
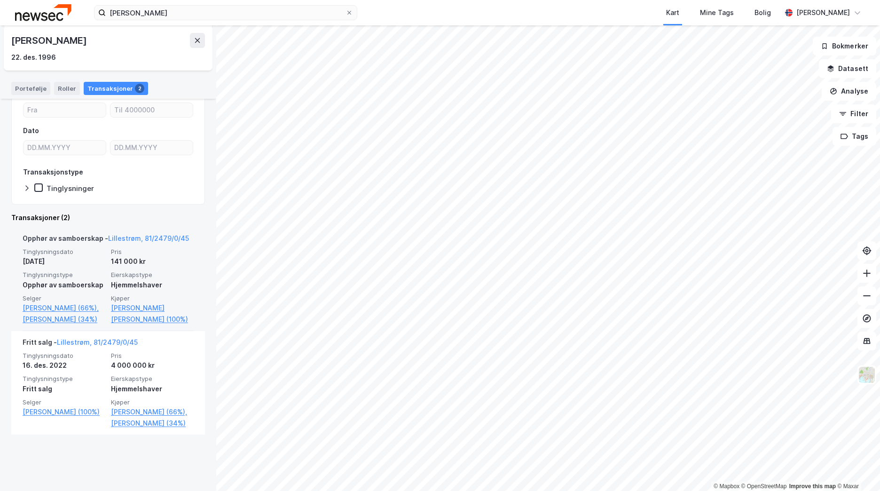
click at [137, 242] on div "Opphør av samboerskap - [GEOGRAPHIC_DATA], 81/2479/0/45" at bounding box center [106, 240] width 167 height 15
click at [136, 239] on link "Lillestrøm, 81/2479/0/45" at bounding box center [148, 238] width 81 height 8
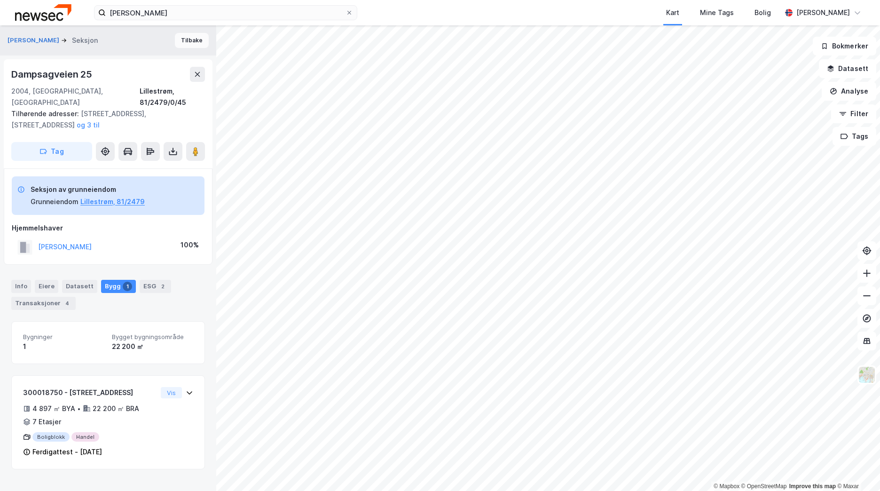
click at [190, 41] on button "Tilbake" at bounding box center [192, 40] width 34 height 15
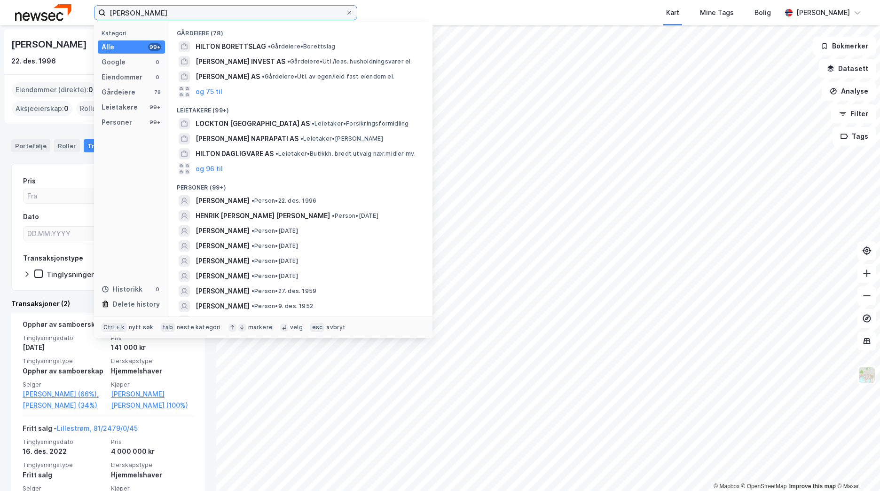
click at [178, 13] on input "[PERSON_NAME]" at bounding box center [226, 13] width 240 height 14
click at [178, 14] on input "[PERSON_NAME]" at bounding box center [226, 13] width 240 height 14
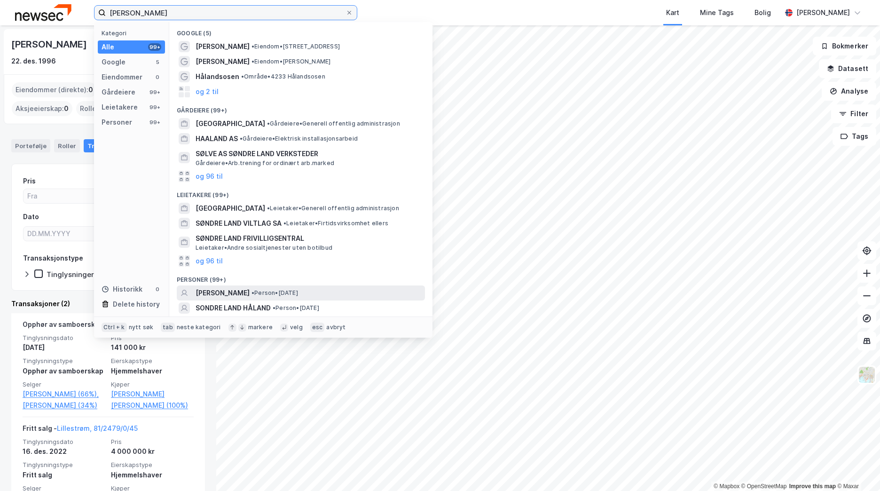
type input "[PERSON_NAME]"
click at [289, 287] on div "[PERSON_NAME] • Person • [DATE]" at bounding box center [310, 292] width 228 height 11
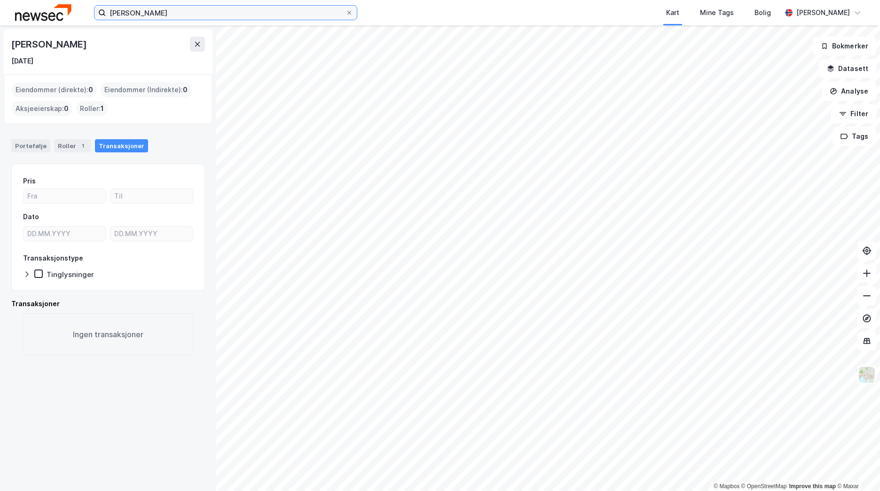
click at [190, 11] on input "[PERSON_NAME]" at bounding box center [226, 13] width 240 height 14
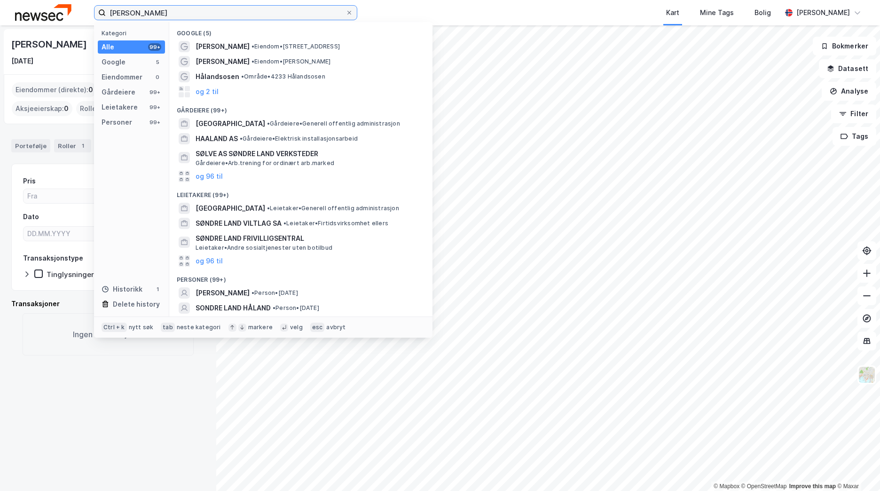
click at [190, 11] on input "[PERSON_NAME]" at bounding box center [226, 13] width 240 height 14
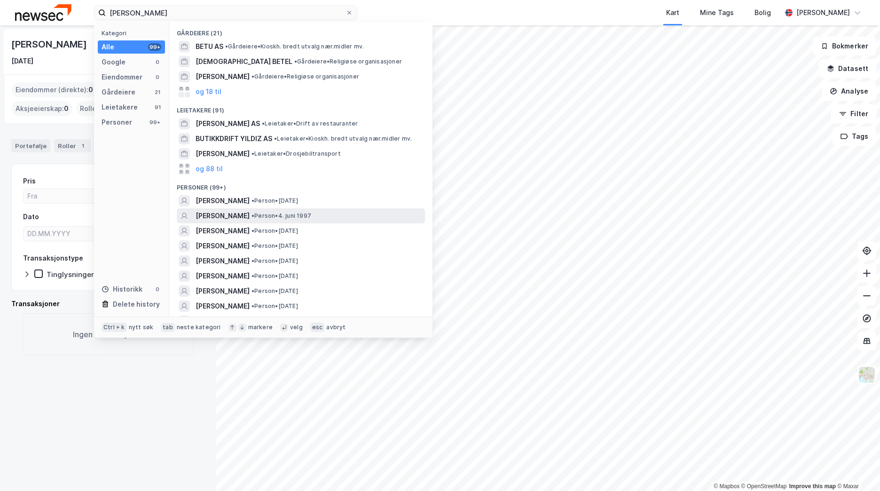
click at [337, 211] on div "[PERSON_NAME] • Person • [DATE]" at bounding box center [310, 215] width 228 height 11
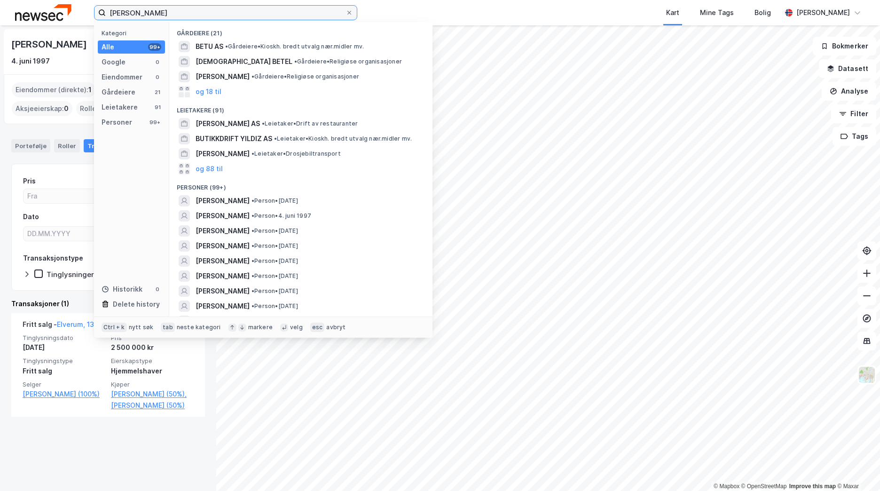
click at [186, 13] on input "[PERSON_NAME]" at bounding box center [226, 13] width 240 height 14
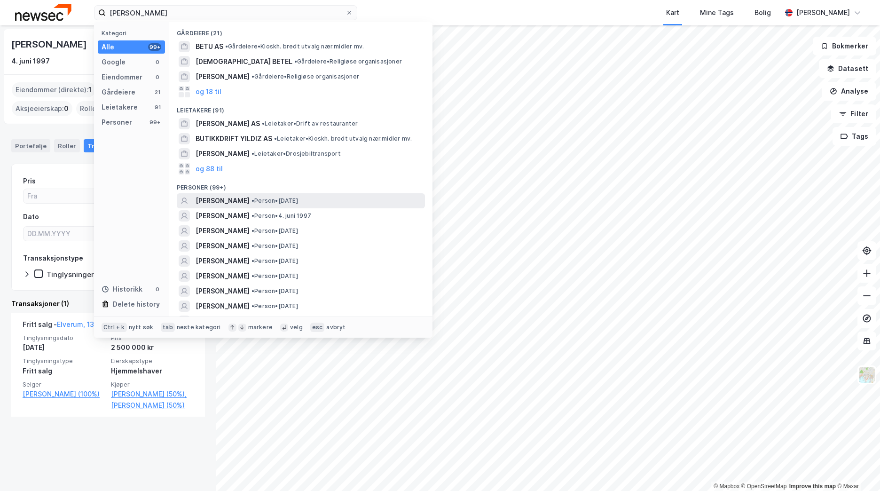
click at [298, 202] on span "• Person • [DATE]" at bounding box center [275, 201] width 47 height 8
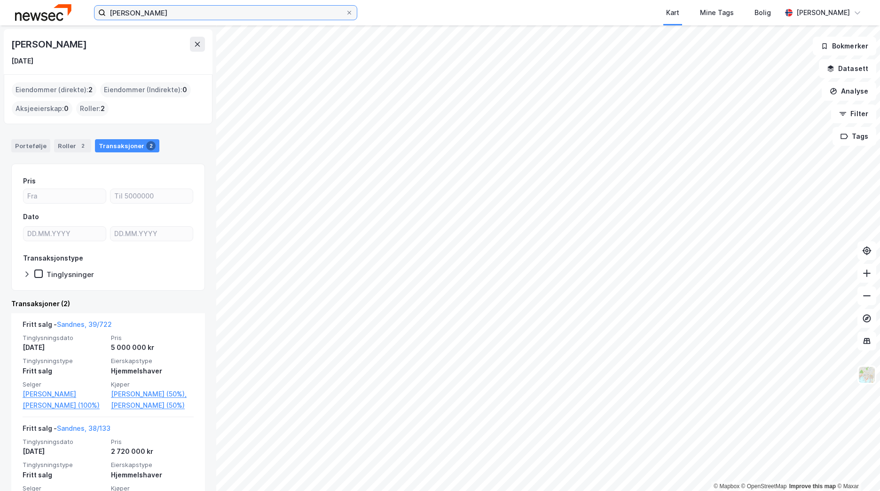
click at [182, 12] on input "[PERSON_NAME]" at bounding box center [226, 13] width 240 height 14
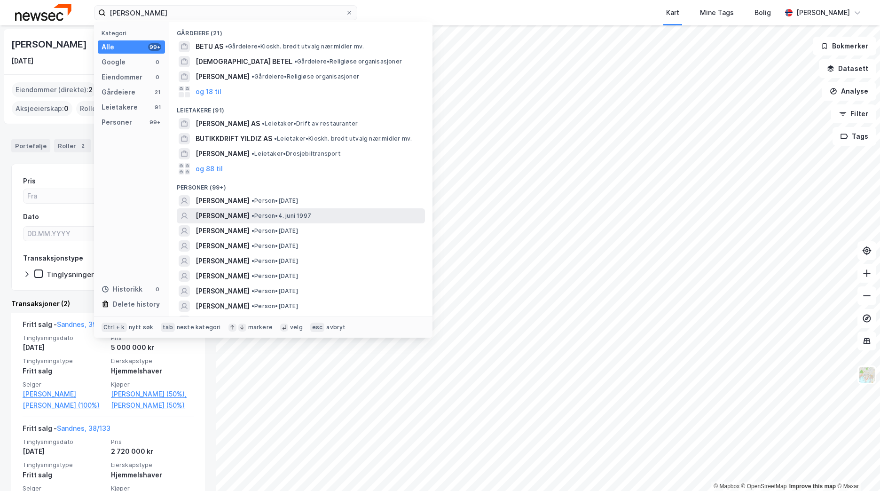
click at [288, 213] on span "• Person • [DATE]" at bounding box center [282, 216] width 60 height 8
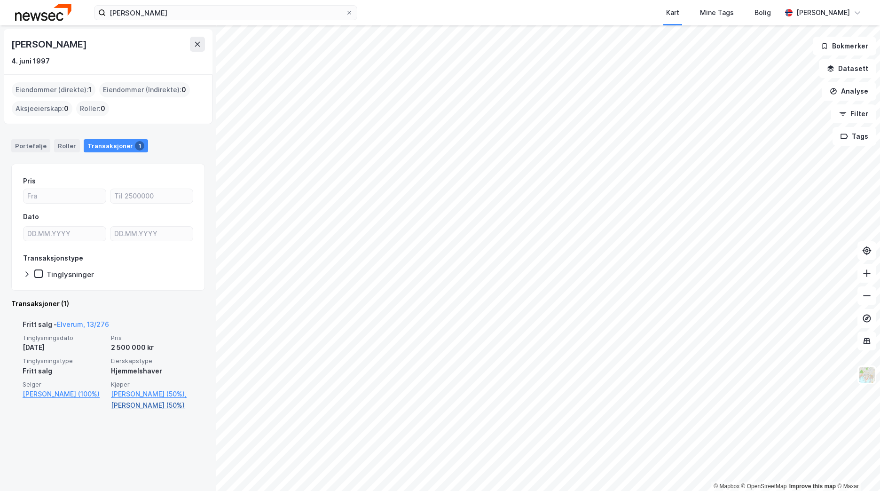
click at [151, 406] on link "[PERSON_NAME] (50%)" at bounding box center [152, 405] width 83 height 11
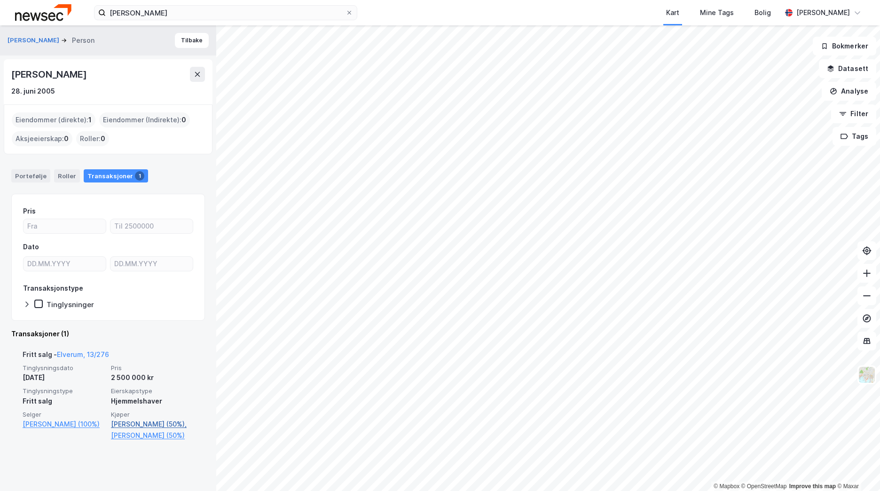
click at [136, 425] on link "[PERSON_NAME] (50%)," at bounding box center [152, 424] width 83 height 11
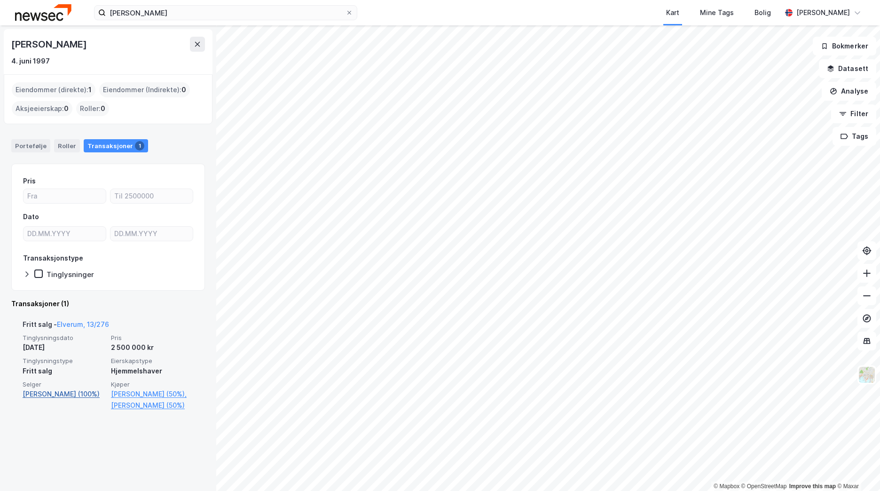
click at [57, 399] on link "[PERSON_NAME] (100%)" at bounding box center [64, 394] width 83 height 11
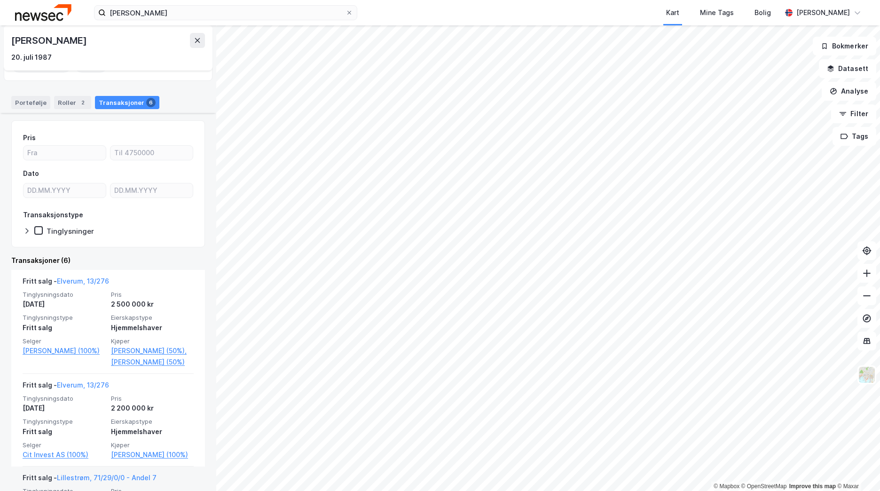
scroll to position [47, 0]
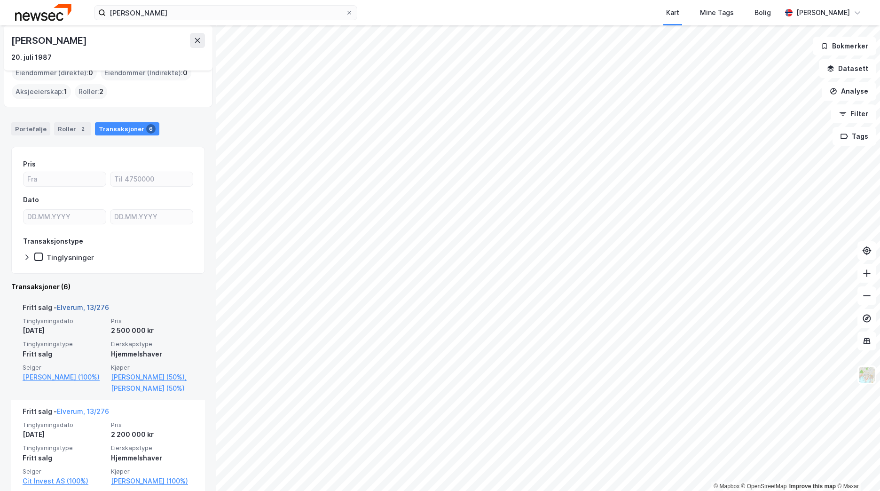
click at [93, 311] on link "Elverum, 13/276" at bounding box center [83, 307] width 52 height 8
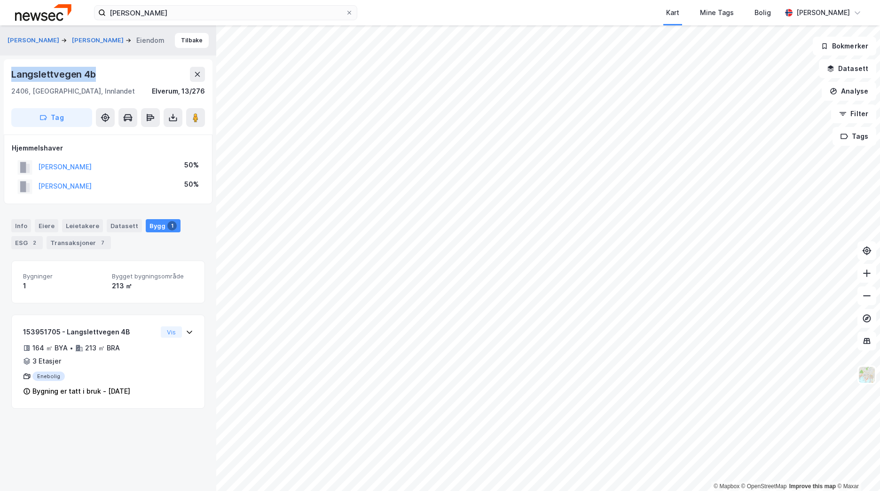
drag, startPoint x: 103, startPoint y: 75, endPoint x: 13, endPoint y: 77, distance: 89.9
click at [13, 77] on div "Langslettvegen 4b" at bounding box center [108, 74] width 194 height 15
copy div "Langslettvegen 4b"
click at [164, 13] on input "[PERSON_NAME]" at bounding box center [226, 13] width 240 height 14
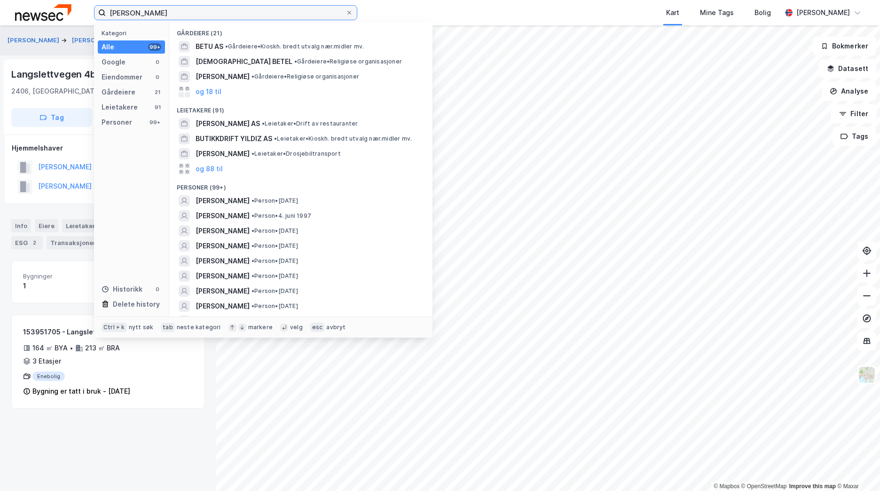
click at [164, 13] on input "[PERSON_NAME]" at bounding box center [226, 13] width 240 height 14
paste input "[PERSON_NAME]"
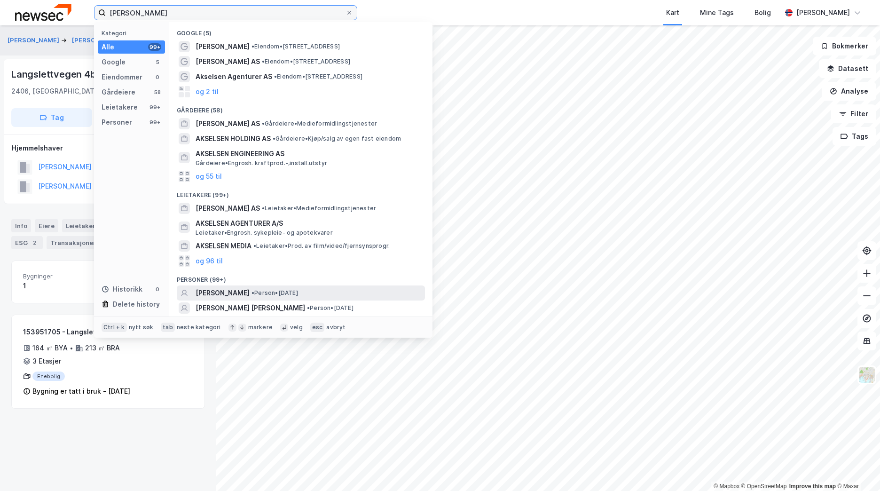
type input "[PERSON_NAME]"
click at [298, 292] on span "• Person • [DATE]" at bounding box center [275, 293] width 47 height 8
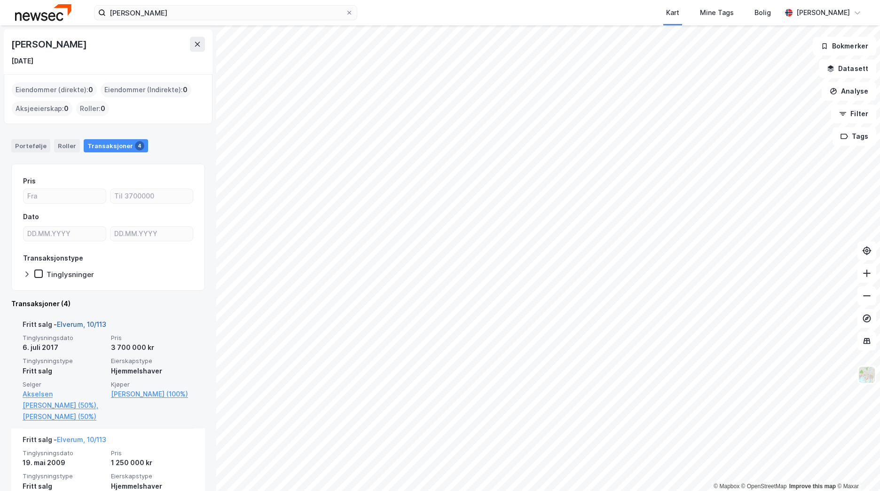
click at [90, 323] on link "Elverum, 10/113" at bounding box center [81, 324] width 49 height 8
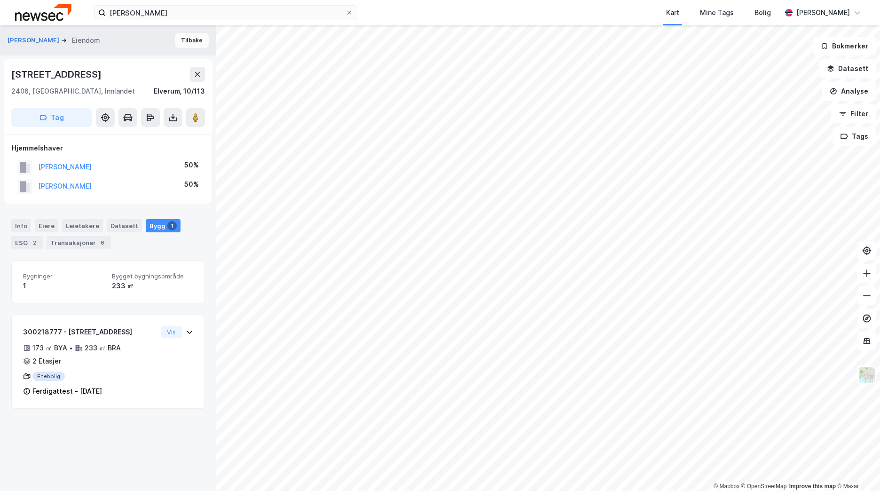
click at [175, 41] on button "Tilbake" at bounding box center [192, 40] width 34 height 15
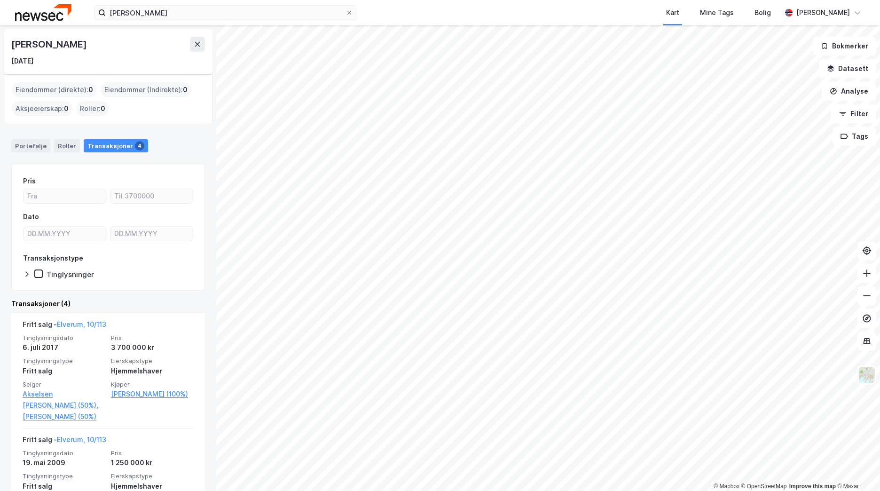
scroll to position [94, 0]
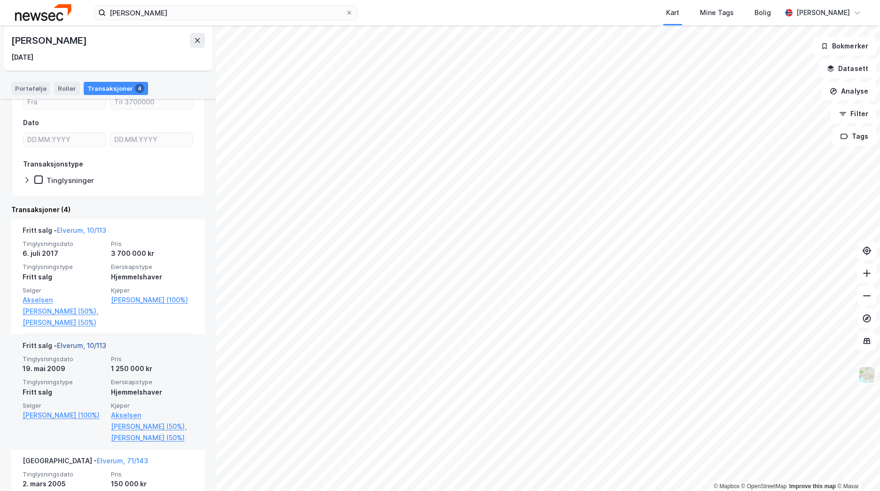
click at [76, 349] on link "Elverum, 10/113" at bounding box center [81, 345] width 49 height 8
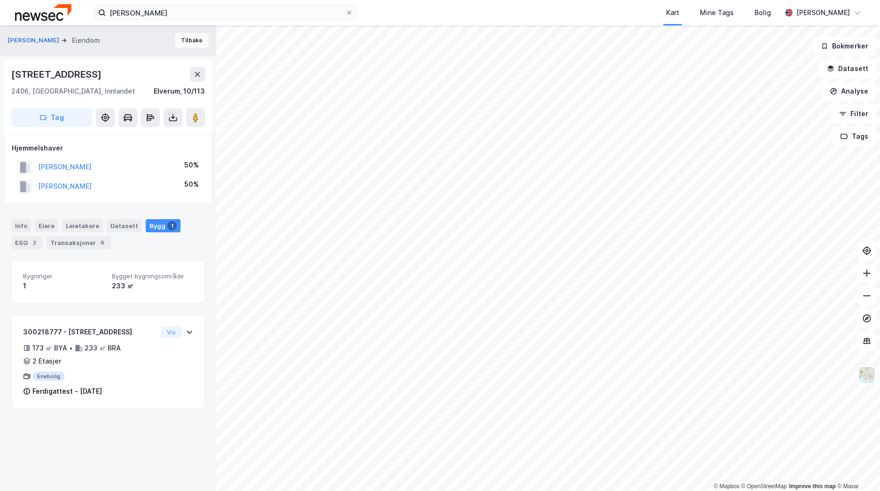
click at [190, 40] on button "Tilbake" at bounding box center [192, 40] width 34 height 15
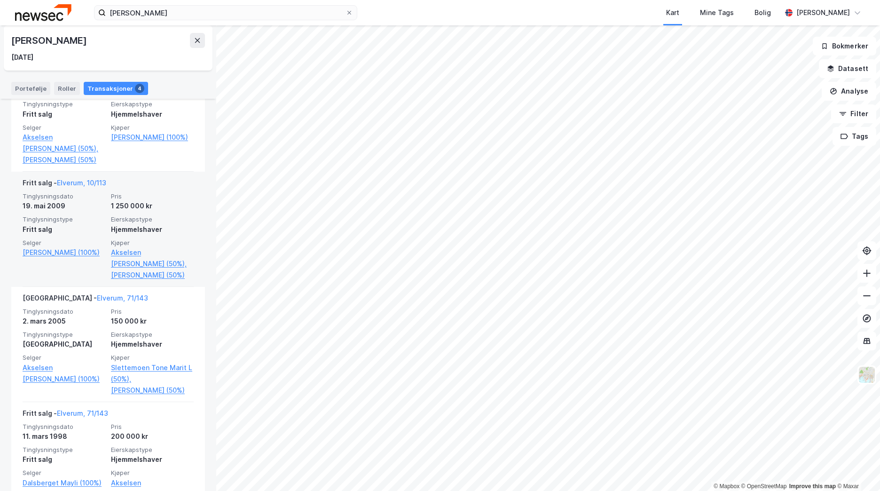
scroll to position [282, 0]
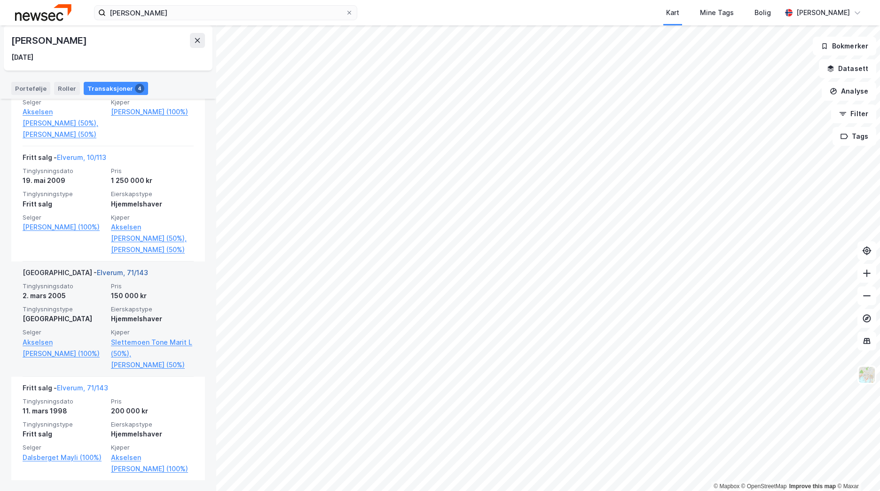
click at [97, 277] on link "Elverum, 71/143" at bounding box center [122, 273] width 51 height 8
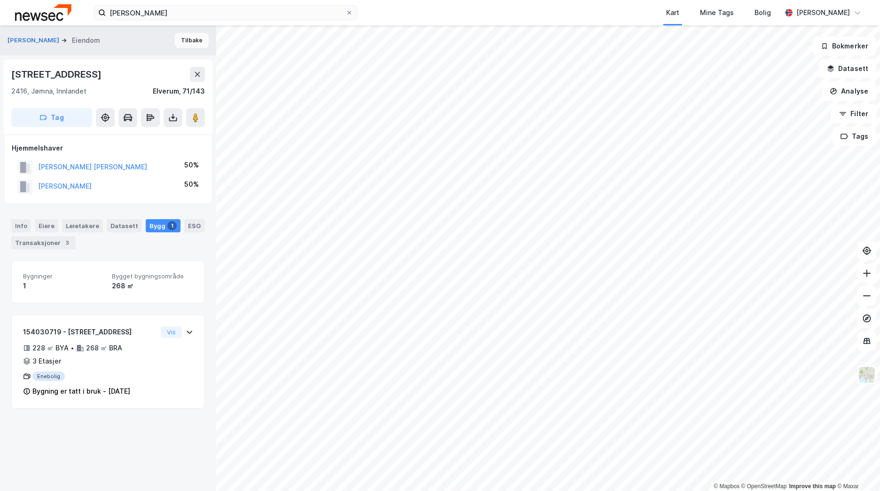
click at [177, 38] on button "Tilbake" at bounding box center [192, 40] width 34 height 15
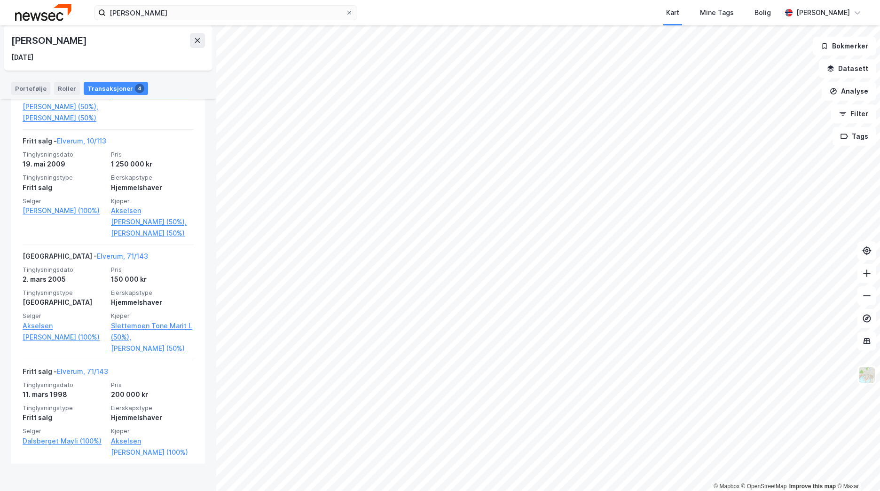
scroll to position [305, 0]
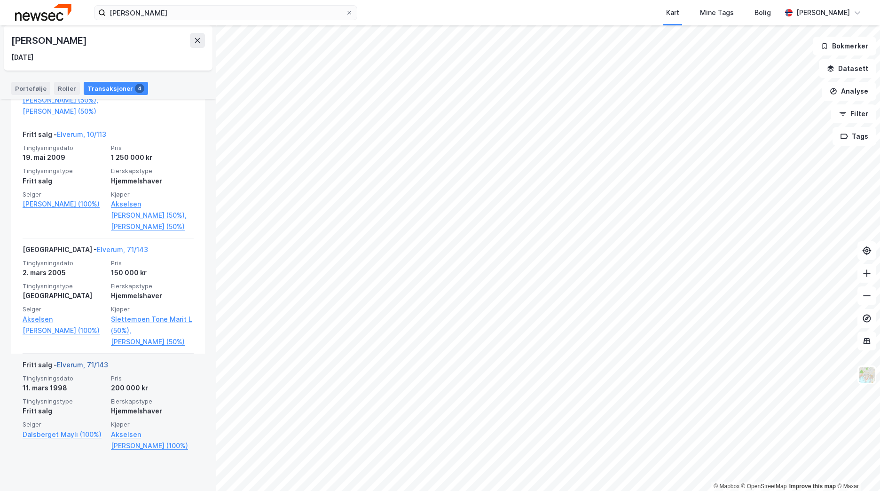
click at [79, 369] on link "Elverum, 71/143" at bounding box center [82, 365] width 51 height 8
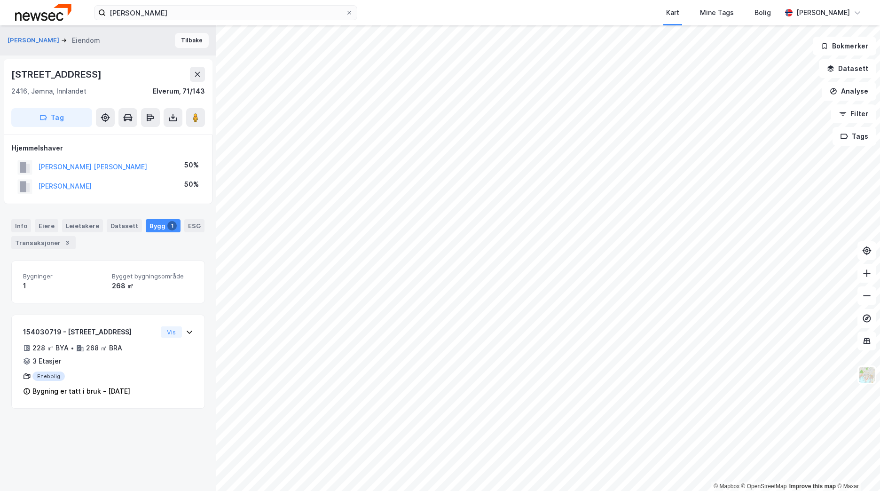
click at [187, 39] on button "Tilbake" at bounding box center [192, 40] width 34 height 15
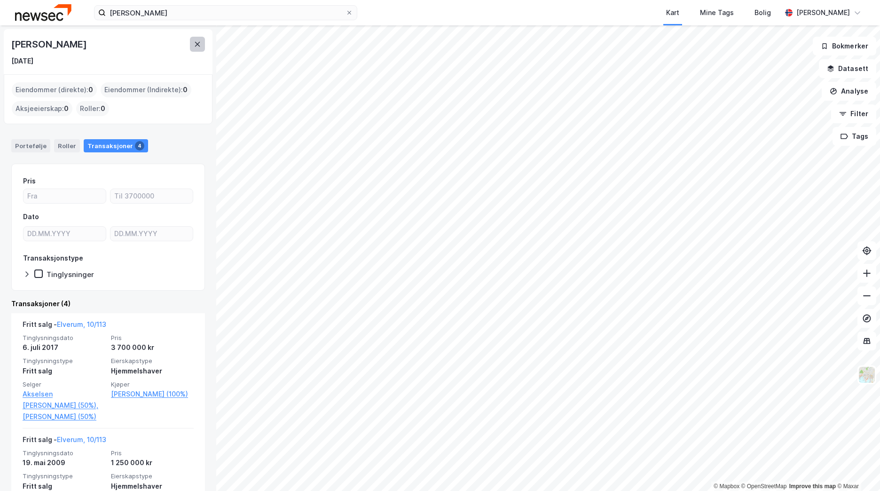
click at [198, 46] on icon at bounding box center [197, 44] width 5 height 5
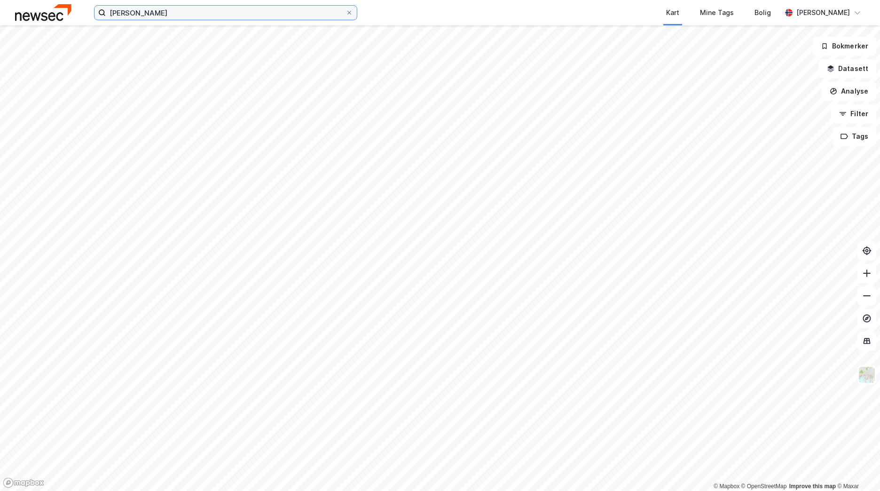
click at [212, 13] on input "[PERSON_NAME]" at bounding box center [226, 13] width 240 height 14
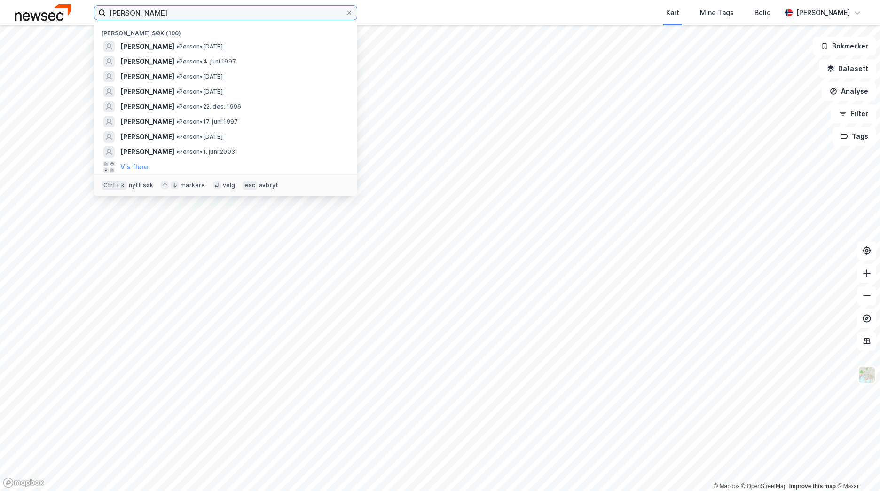
click at [212, 13] on input "[PERSON_NAME]" at bounding box center [226, 13] width 240 height 14
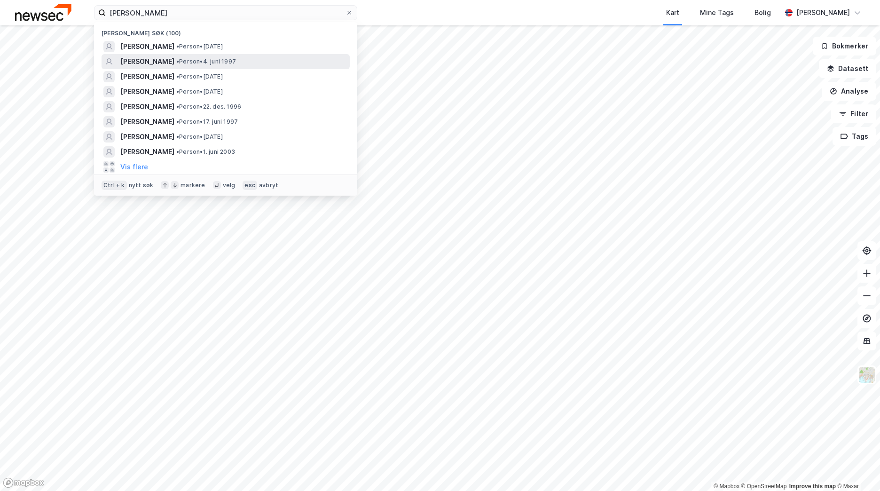
click at [186, 67] on div "[PERSON_NAME] • Person • [DATE]" at bounding box center [226, 61] width 248 height 15
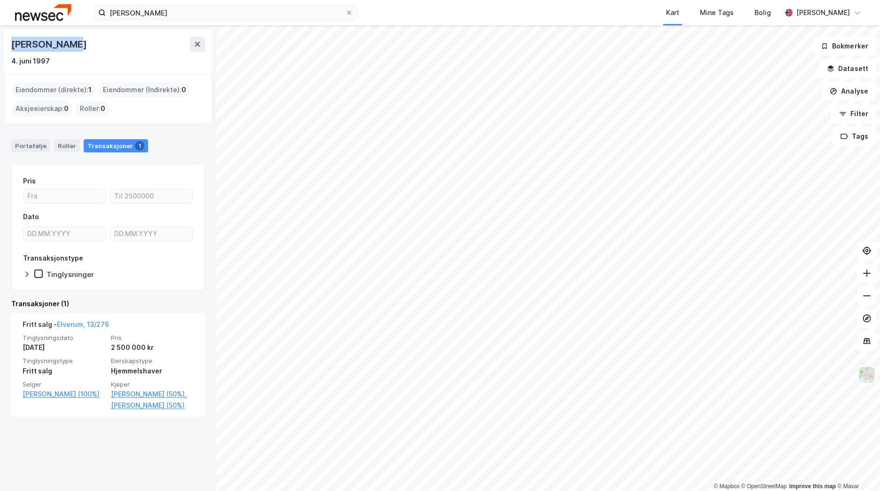
drag, startPoint x: 67, startPoint y: 46, endPoint x: 14, endPoint y: 43, distance: 53.2
click at [14, 43] on div "[PERSON_NAME]" at bounding box center [108, 44] width 194 height 15
copy div "[PERSON_NAME]"
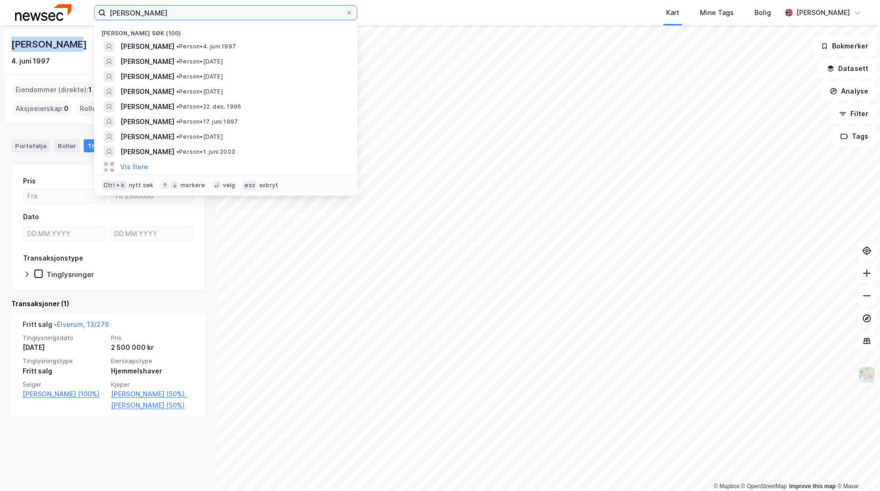
click at [218, 15] on input "[PERSON_NAME]" at bounding box center [226, 13] width 240 height 14
paste input "[PERSON_NAME]"
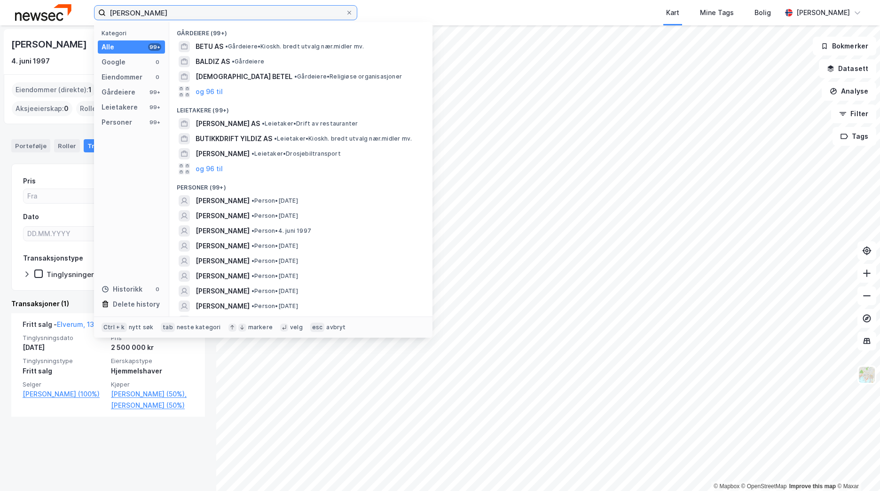
type input "[PERSON_NAME]"
